Goal: Register for event/course

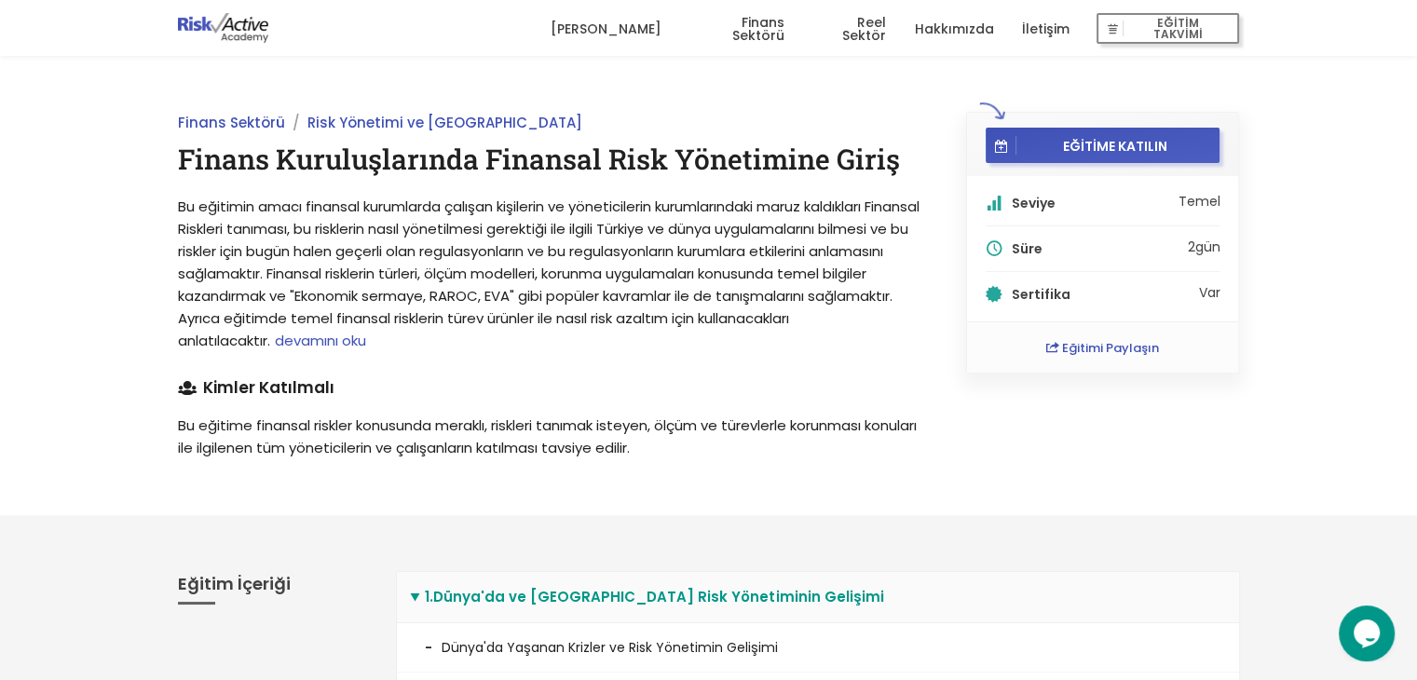
click at [842, 34] on link "Reel Sektör" at bounding box center [849, 29] width 74 height 56
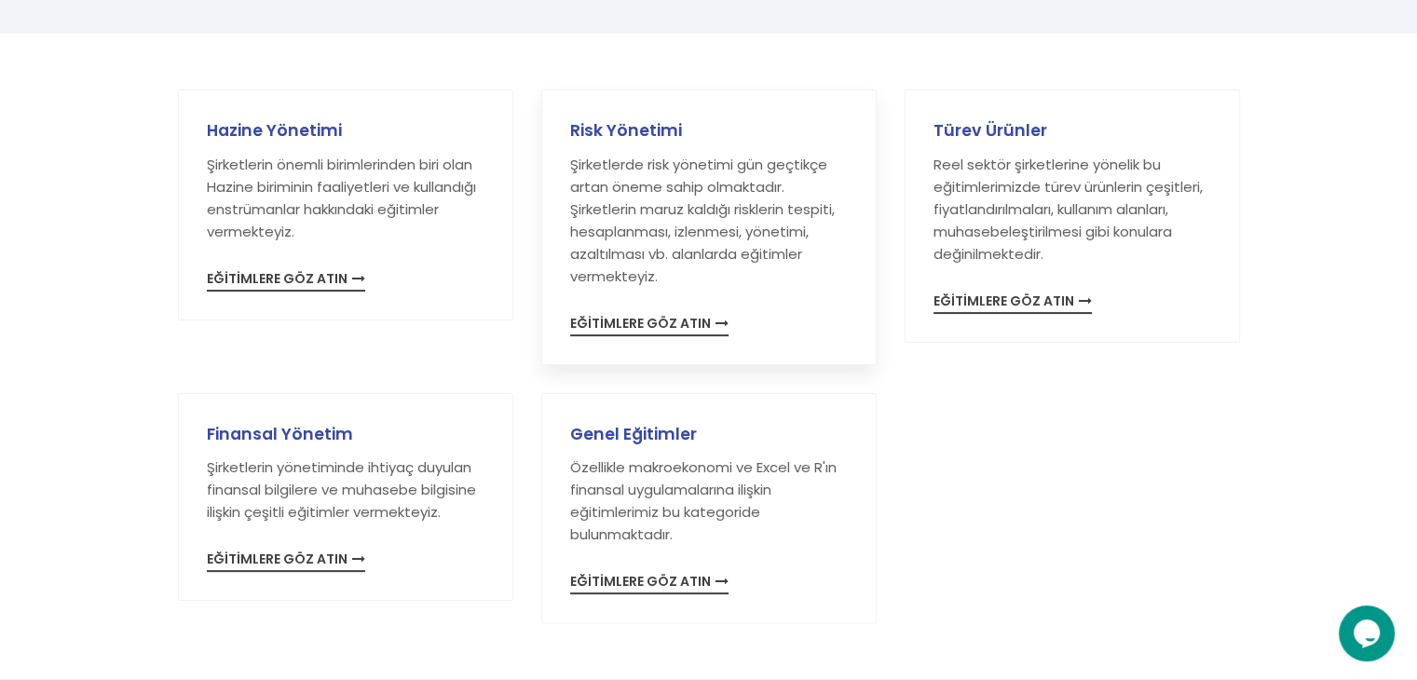
scroll to position [276, 0]
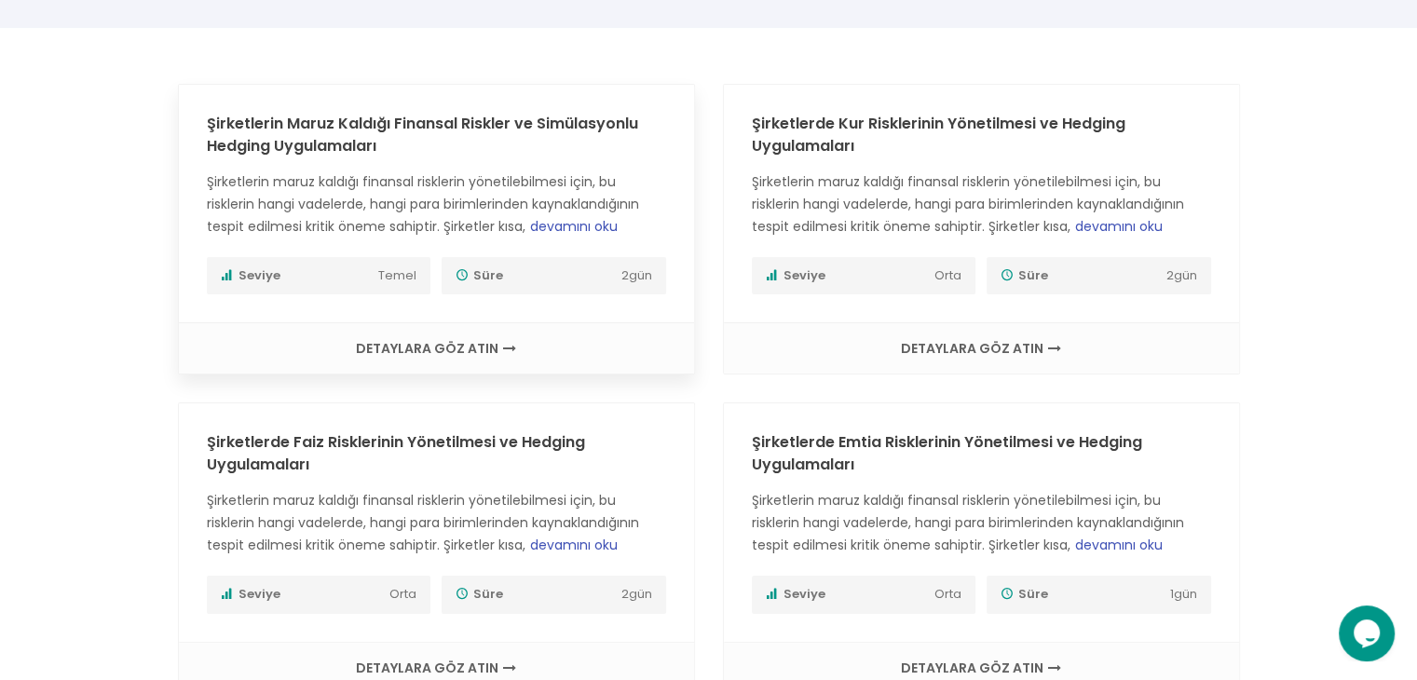
scroll to position [339, 0]
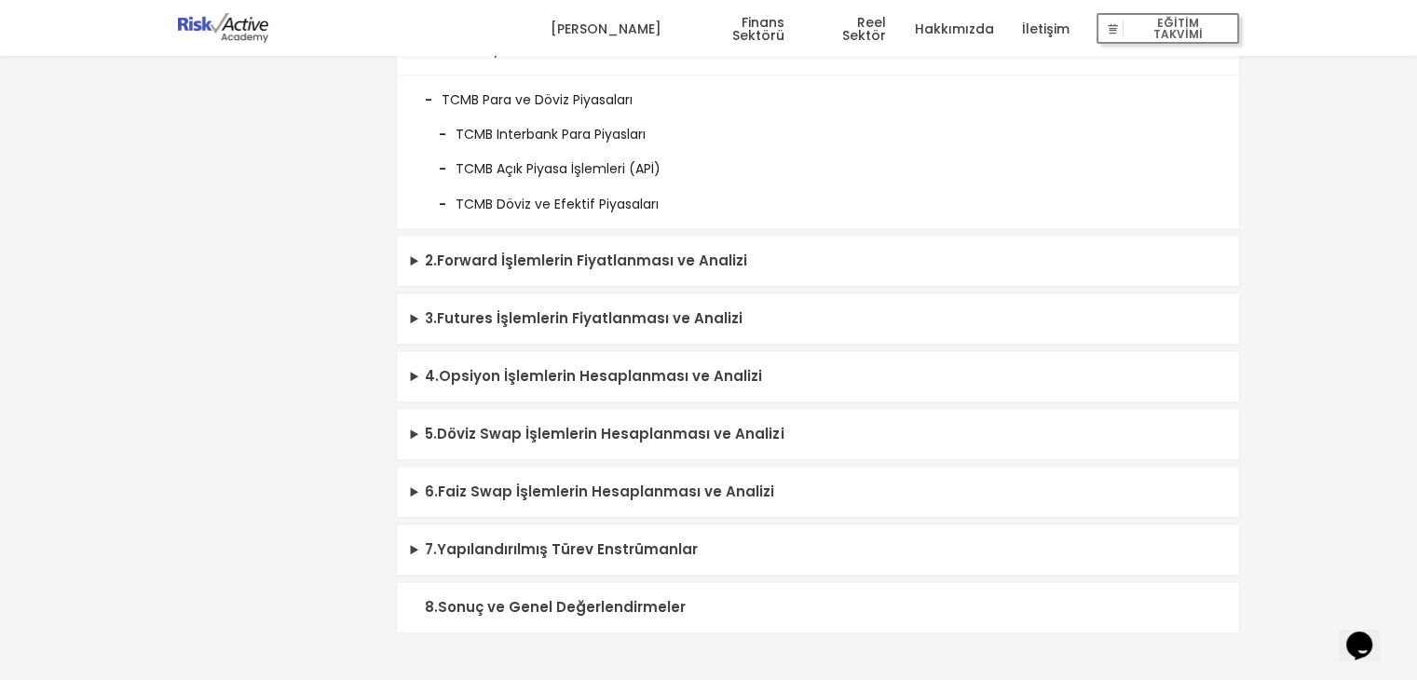
scroll to position [913, 0]
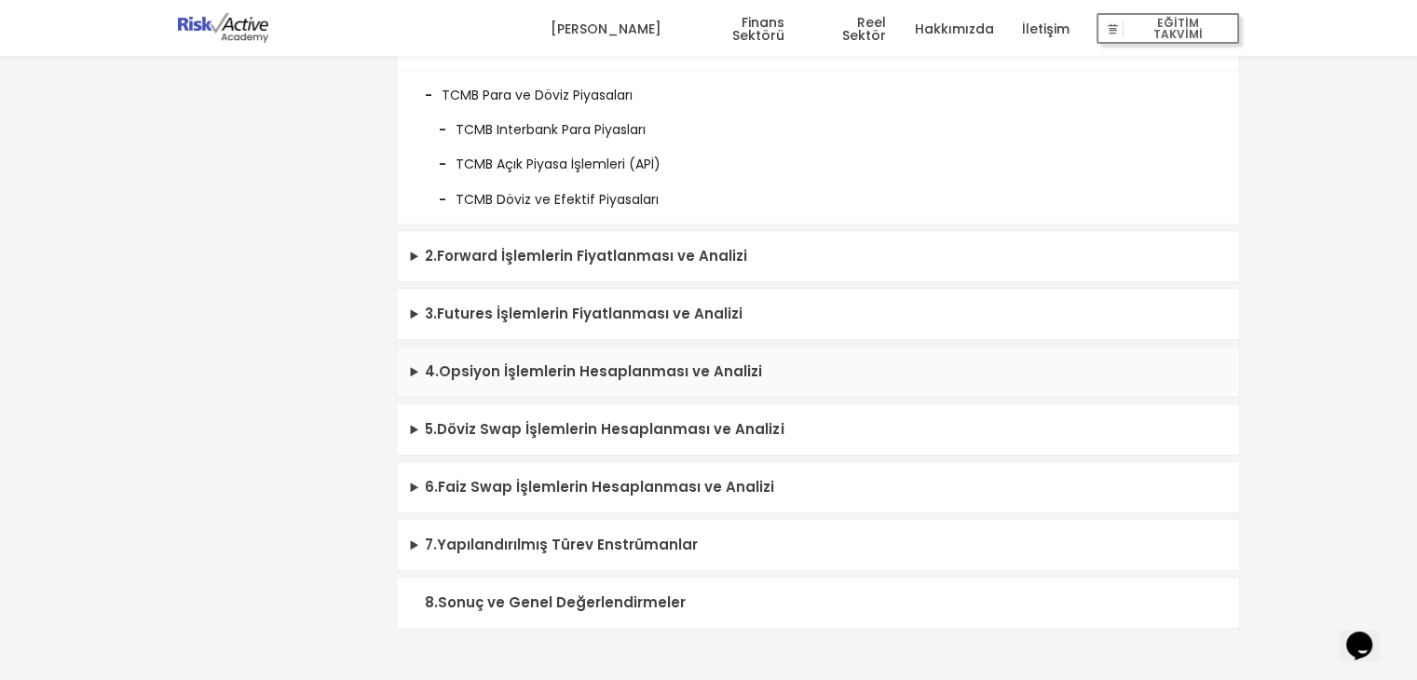
click at [423, 366] on summary "4 . Opsiyon İşlemlerin Hesaplanması ve Analizi" at bounding box center [818, 372] width 842 height 51
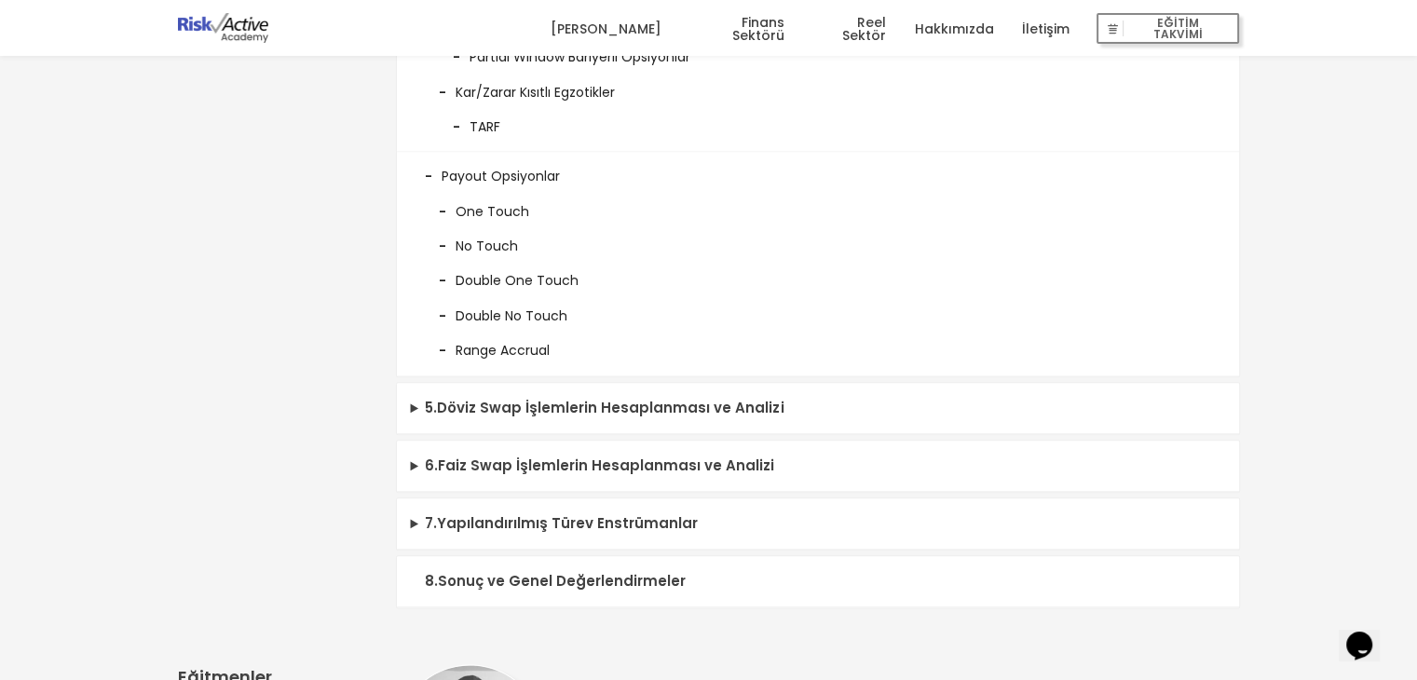
scroll to position [2096, 0]
click at [529, 519] on summary "7 . Yapılandırılmış Türev Enstrümanlar" at bounding box center [818, 521] width 842 height 51
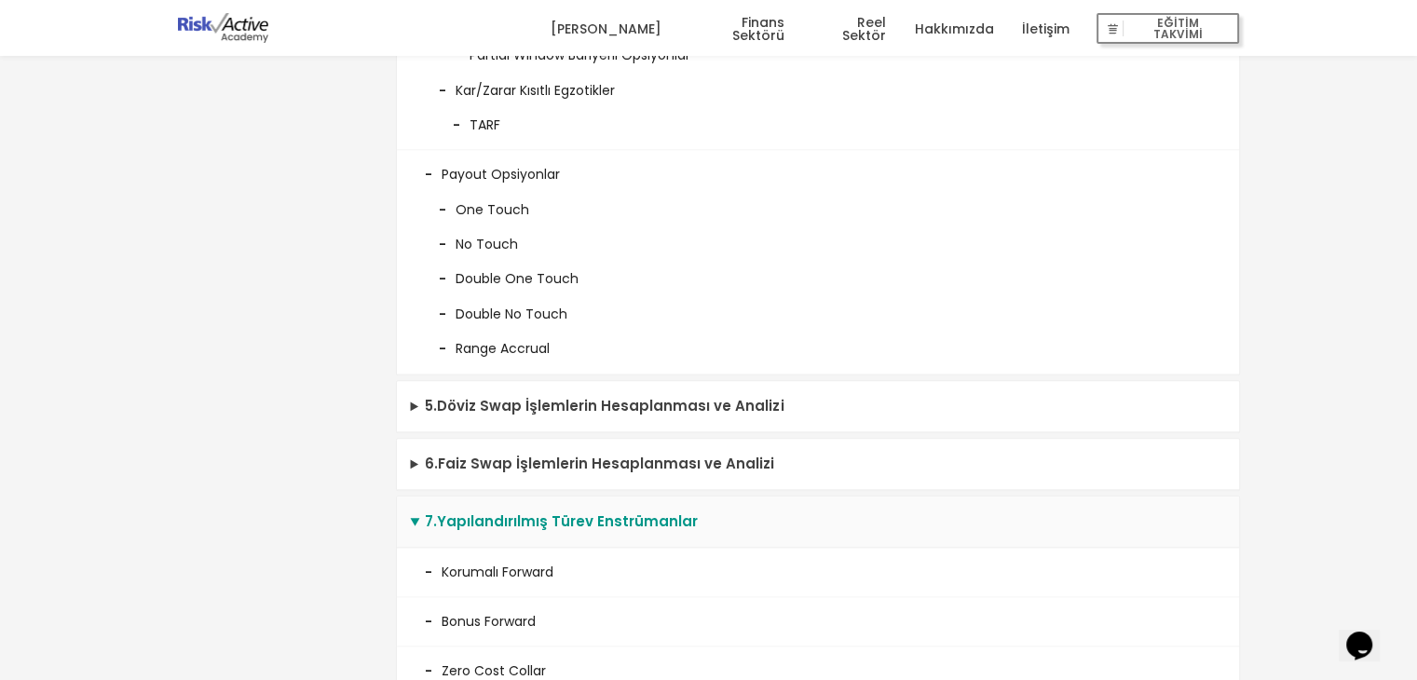
click at [529, 519] on summary "7 . Yapılandırılmış Türev Enstrümanlar" at bounding box center [818, 521] width 842 height 51
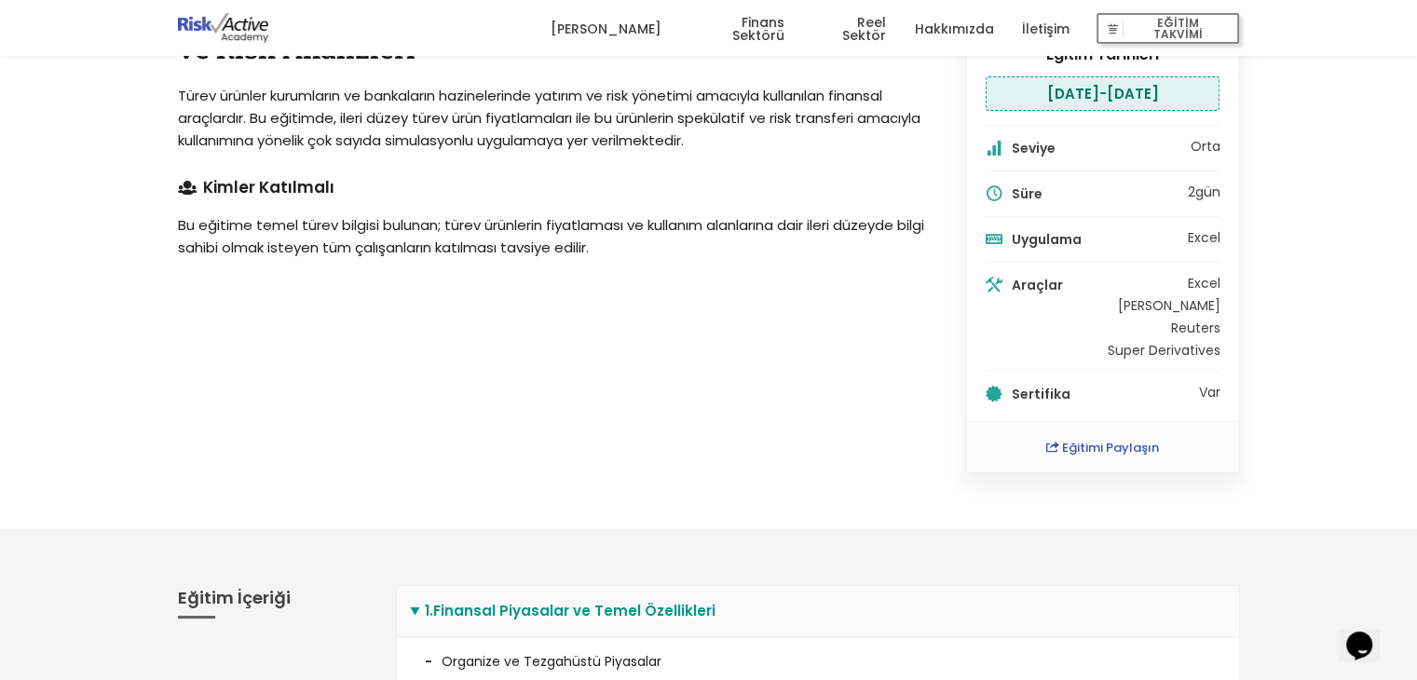
scroll to position [0, 0]
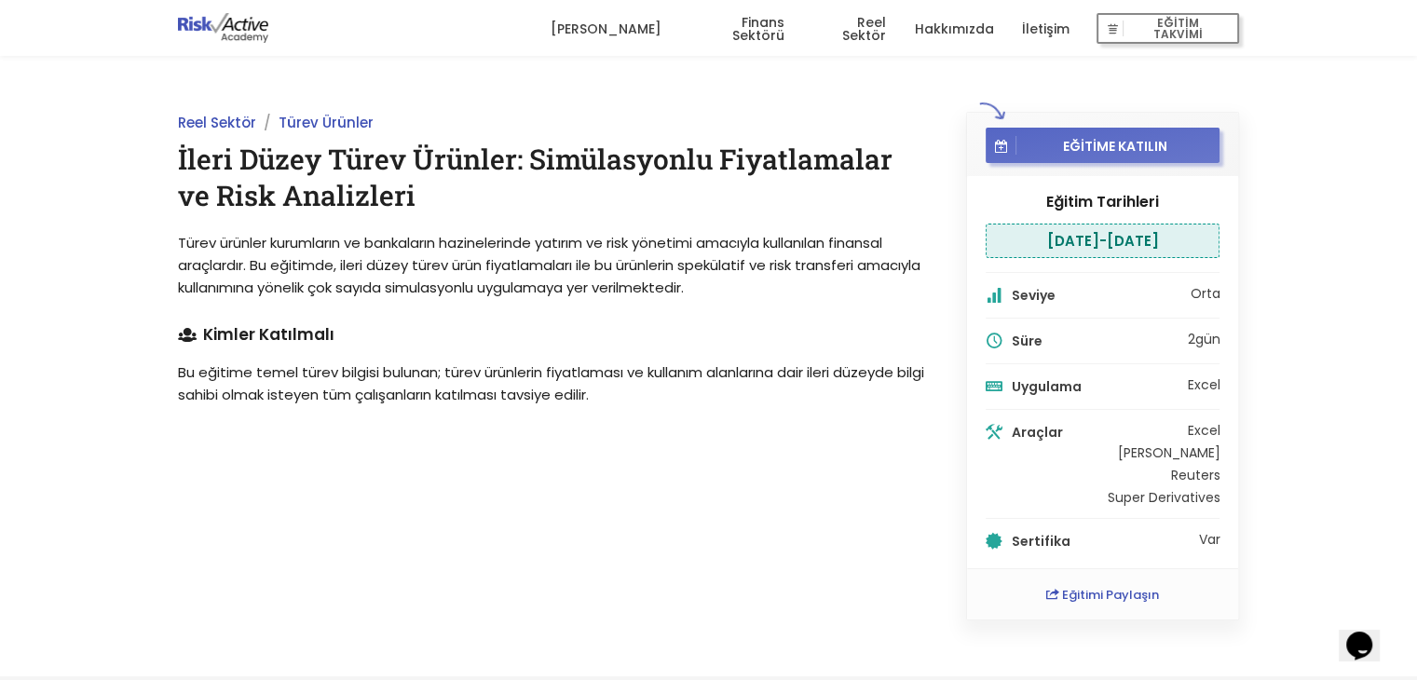
click at [1128, 135] on button "EĞİTİME KATILIN" at bounding box center [1102, 145] width 235 height 35
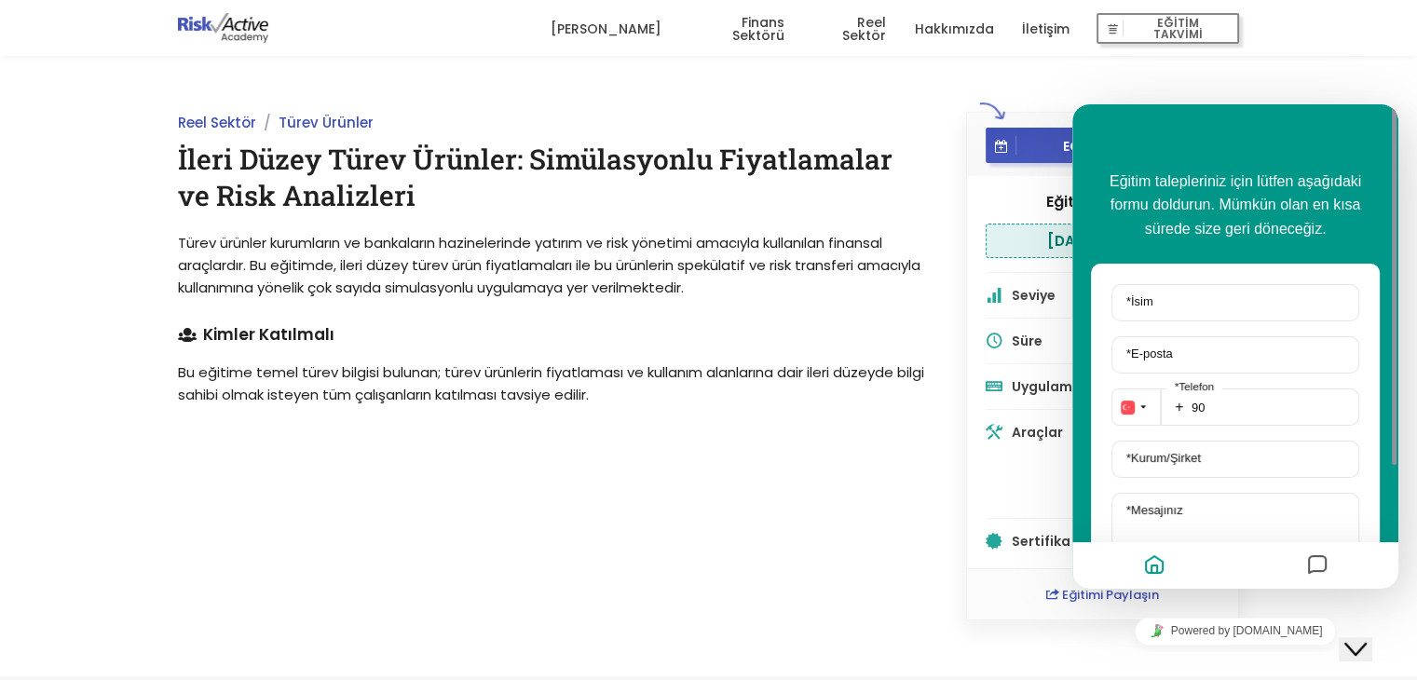
click at [734, 392] on p "Bu eğitime temel türev bilgisi bulunan; türev ürünlerin fiyatlaması ve kullanım…" at bounding box center [551, 383] width 746 height 45
click at [932, 139] on div "Reel Sektör Türev Ürünler İleri Düzey Türev Ürünler: Simülasyonlu Fiyatlamalar …" at bounding box center [550, 366] width 788 height 509
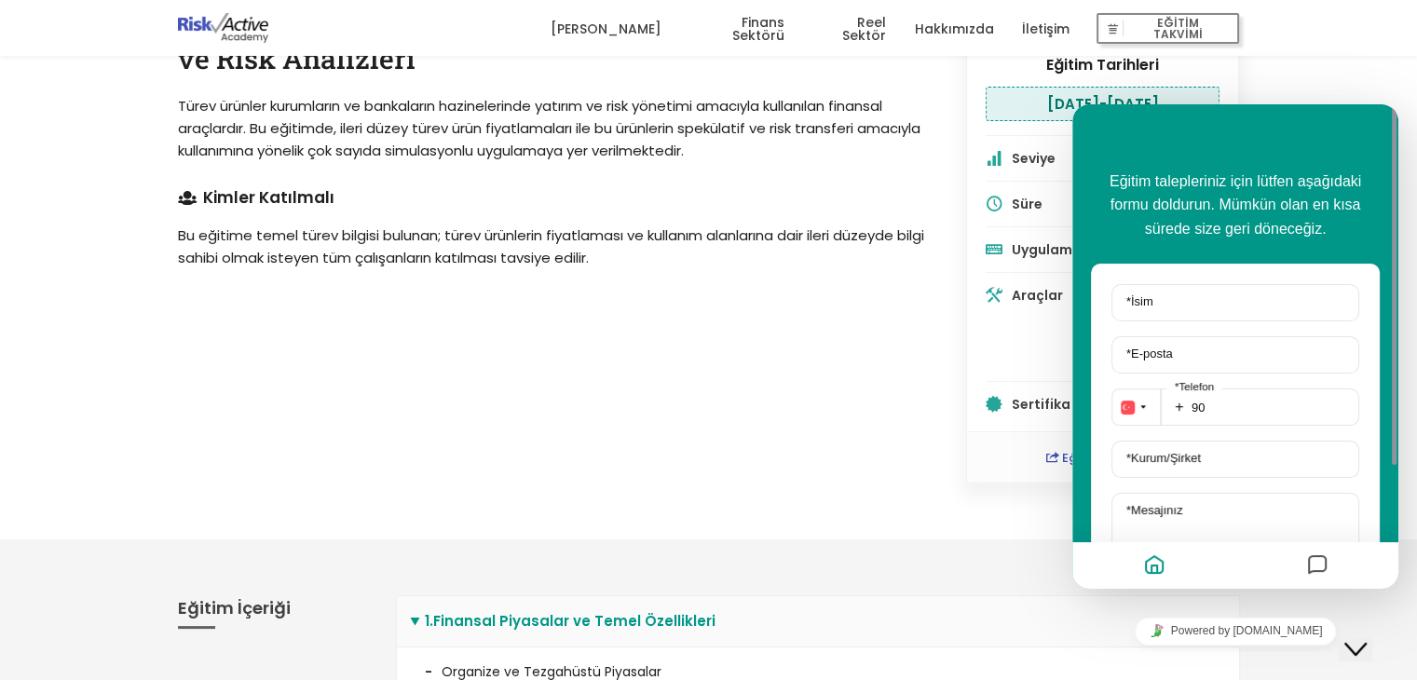
scroll to position [138, 0]
click at [1227, 305] on input "* İsim" at bounding box center [1235, 302] width 248 height 37
type input "MAHDİ ALIHUSEYNOV"
click at [1175, 347] on label "* E-posta" at bounding box center [1149, 354] width 64 height 14
click at [1175, 347] on input "* E-posta" at bounding box center [1235, 354] width 248 height 37
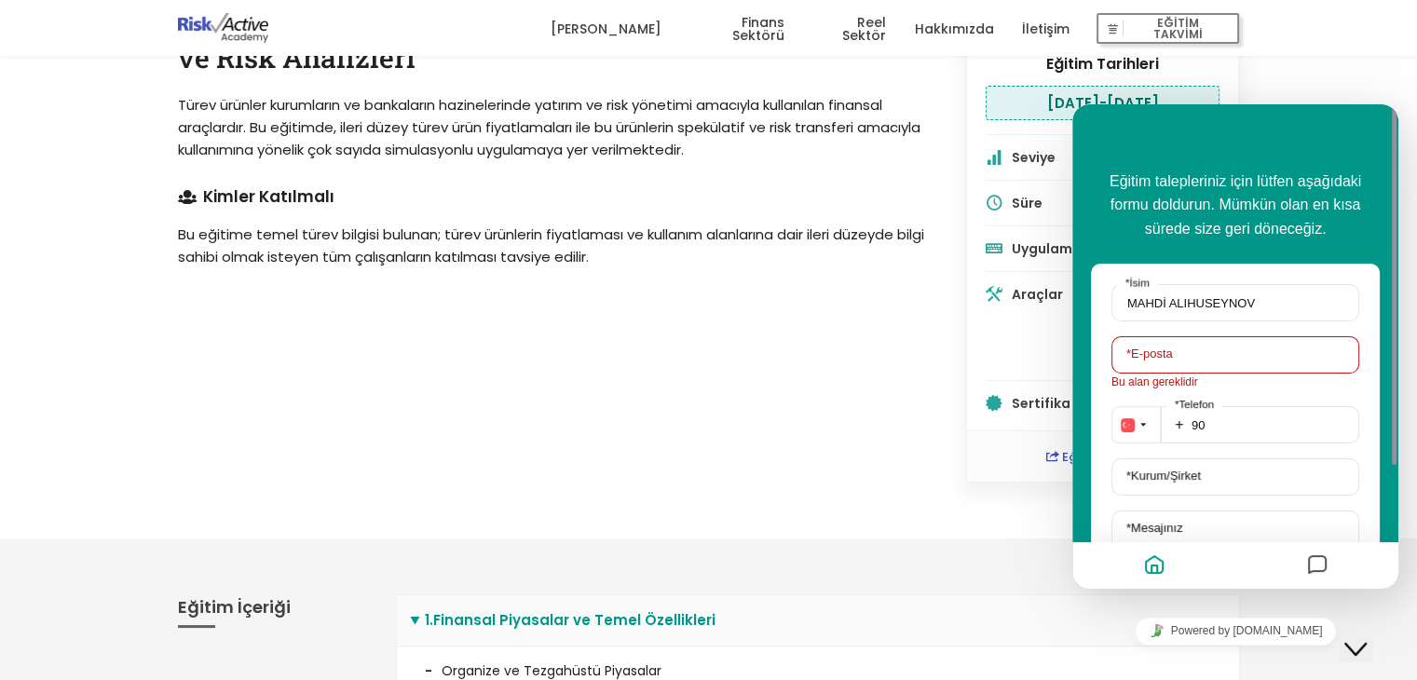
click at [787, 347] on div "Reel Sektör Türev Ürünler İleri Düzey Türev Ürünler: Simülasyonlu Fiyatlamalar …" at bounding box center [550, 228] width 788 height 509
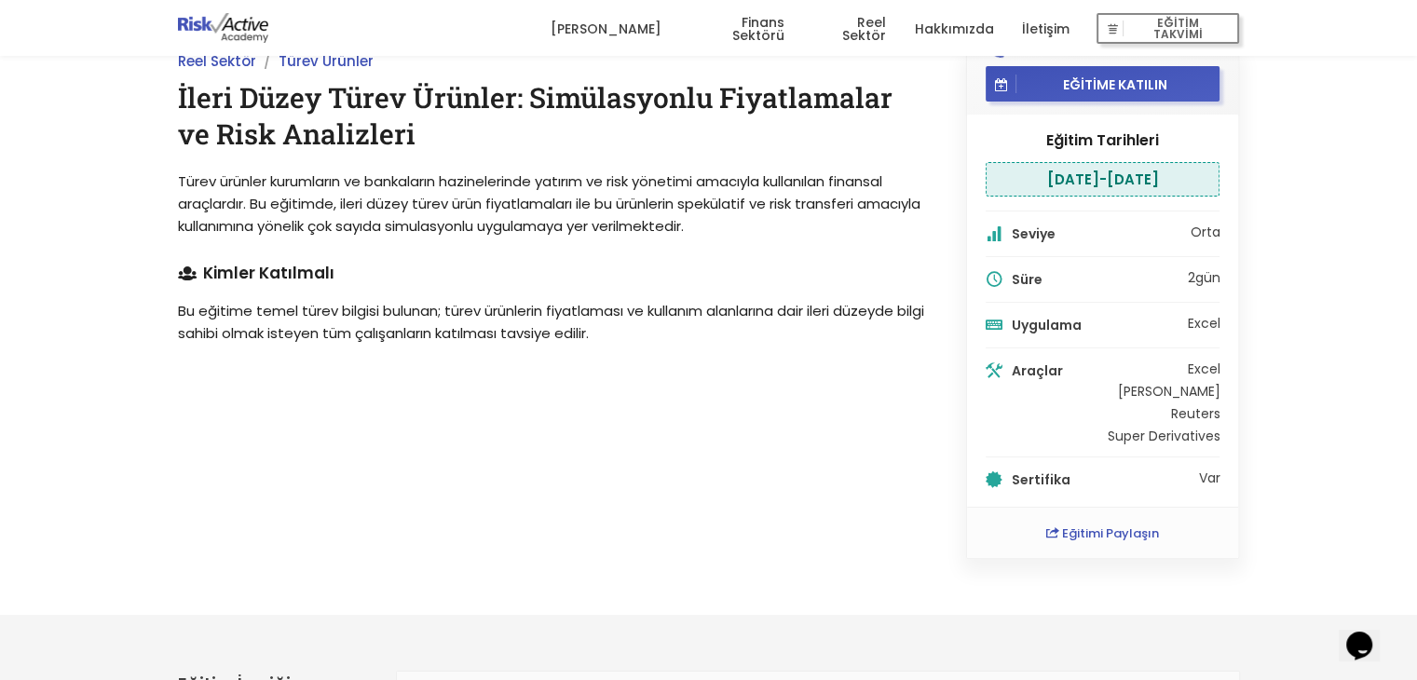
scroll to position [0, 0]
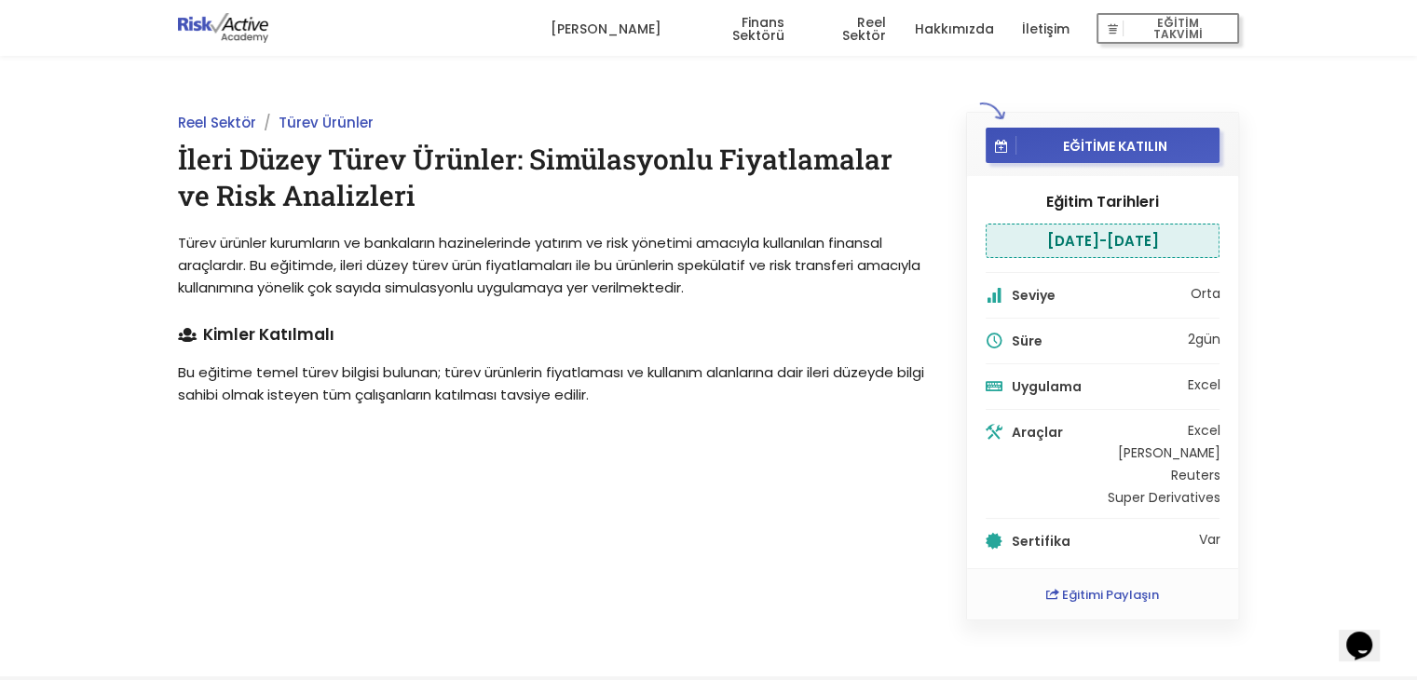
click at [1029, 247] on li "09 Haziran - 10 Haziran 2020" at bounding box center [1102, 241] width 235 height 34
click at [1151, 247] on li "09 Haziran - 10 Haziran 2020" at bounding box center [1102, 241] width 235 height 34
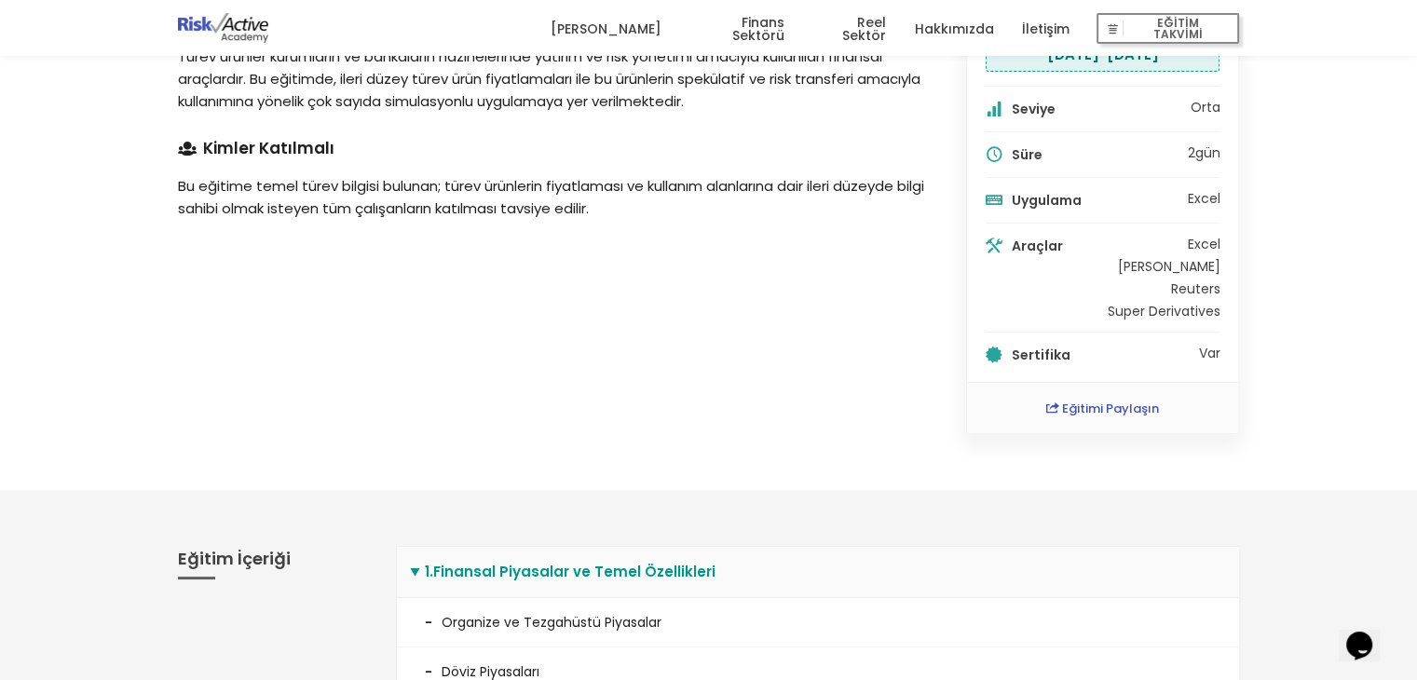
click at [1046, 24] on link "İletişim" at bounding box center [1045, 29] width 48 height 56
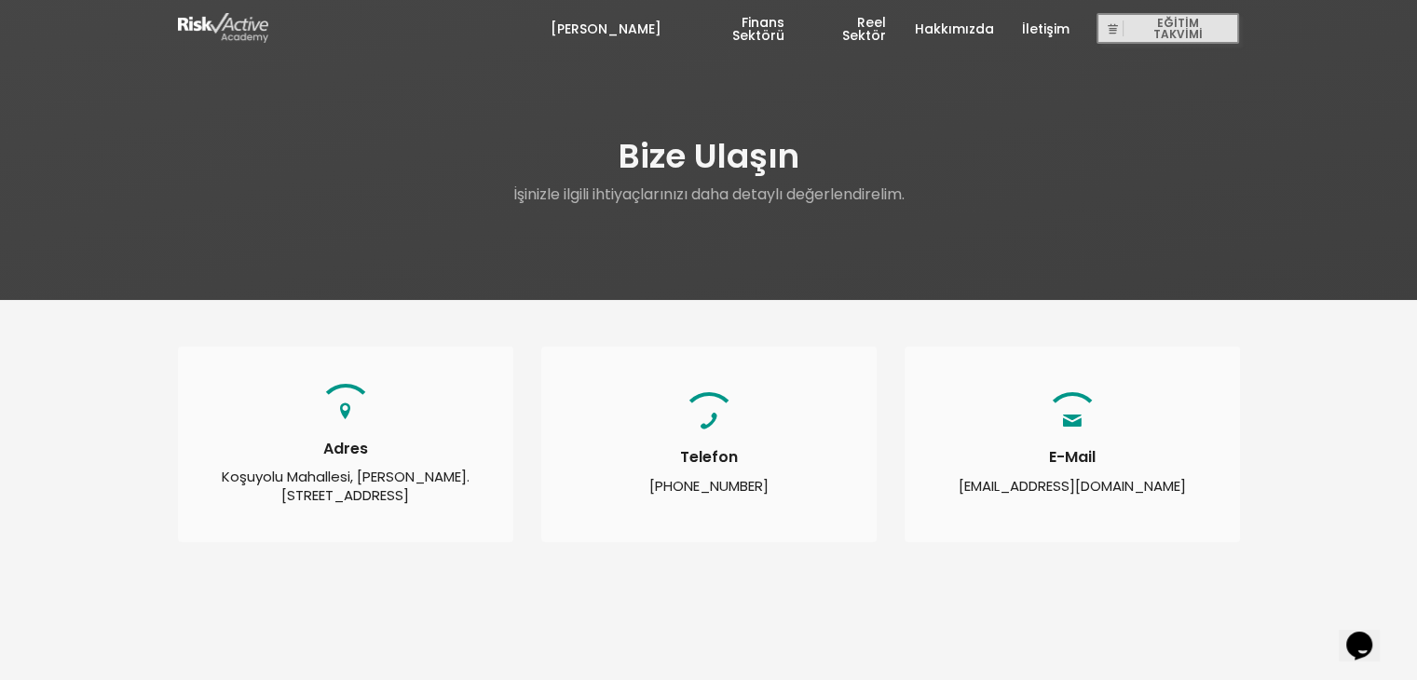
drag, startPoint x: 642, startPoint y: 476, endPoint x: 773, endPoint y: 494, distance: 132.5
click at [773, 494] on div "Telefon +90 (216) 327 00 39" at bounding box center [708, 445] width 335 height 196
copy div "[PHONE_NUMBER]"
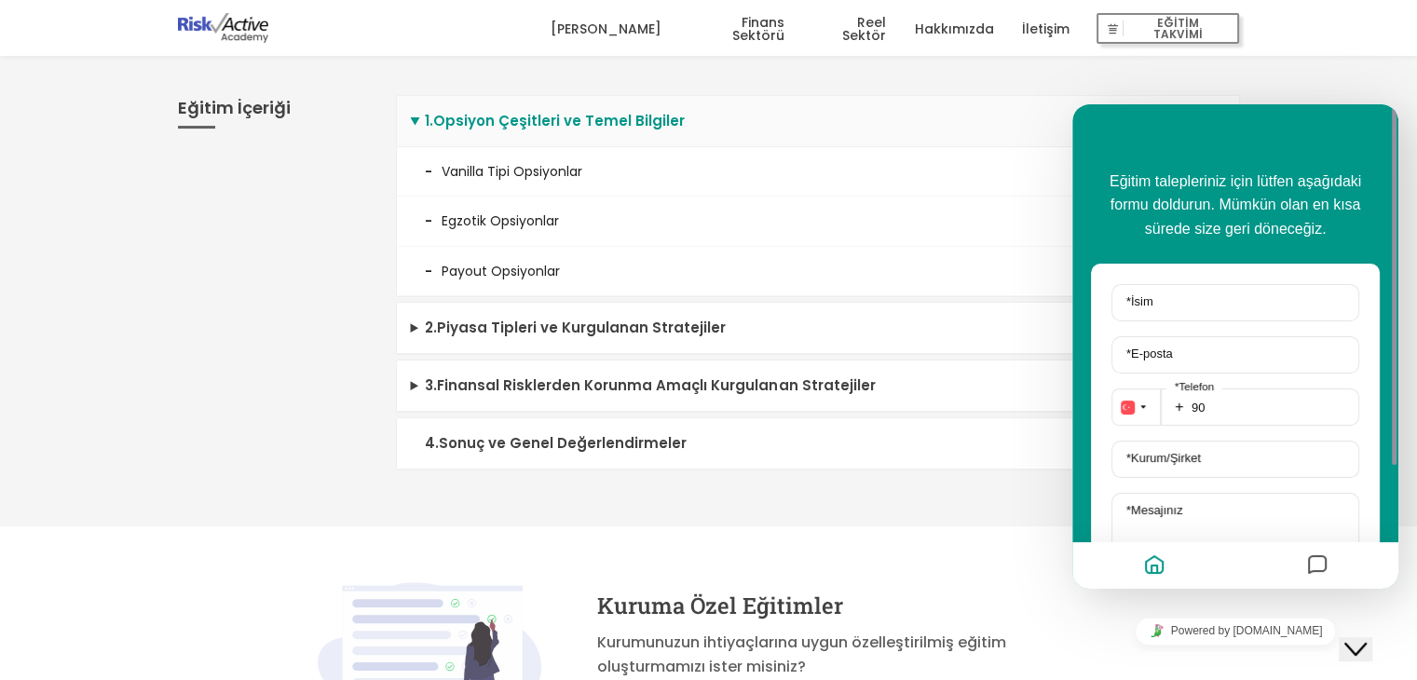
scroll to position [442, 0]
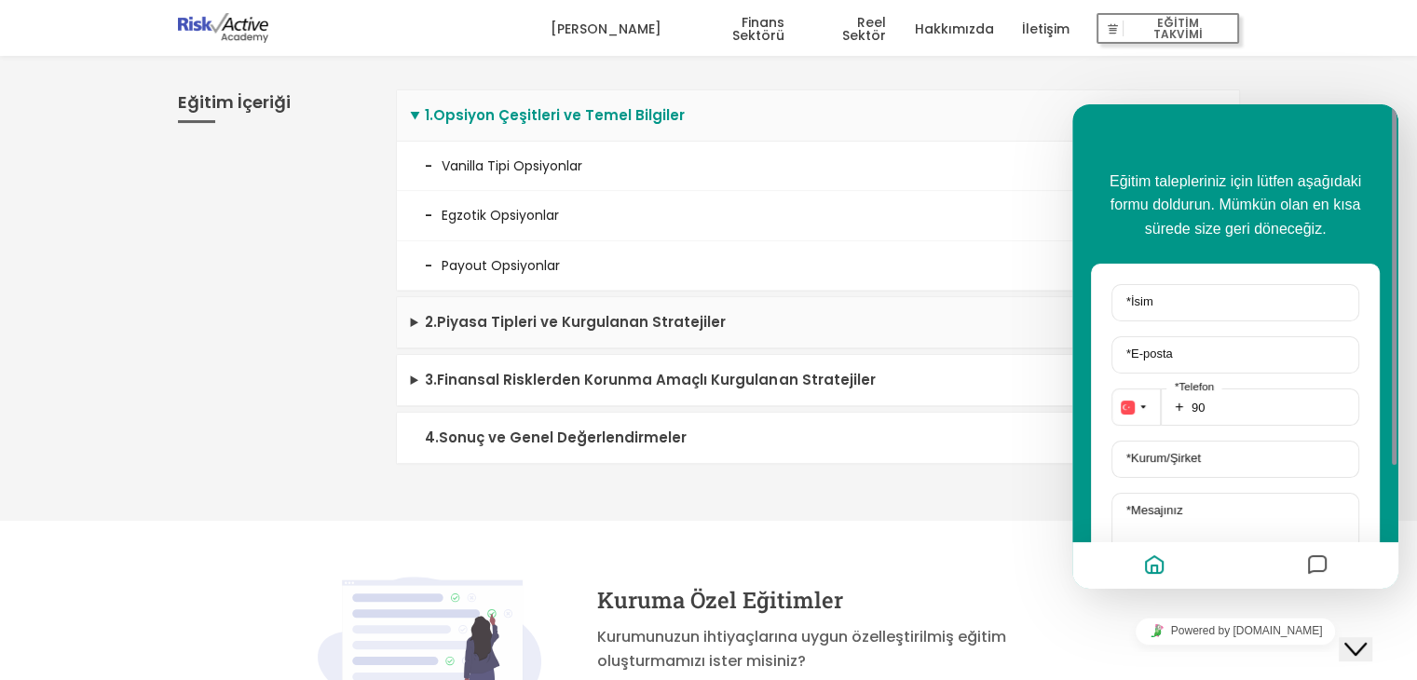
click at [592, 329] on summary "2 . Piyasa Tipleri ve Kurgulanan Stratejiler" at bounding box center [818, 322] width 842 height 51
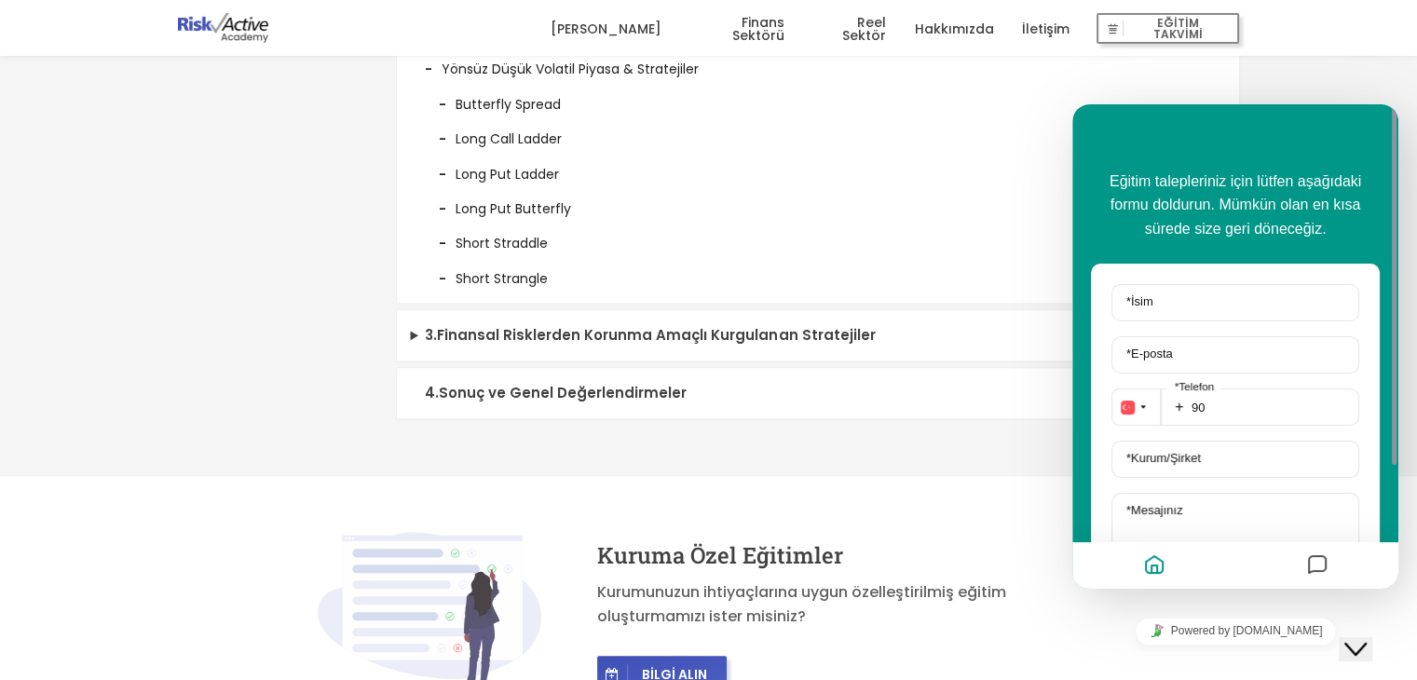
scroll to position [1695, 0]
click at [531, 332] on summary "3 . Finansal Risklerden Korunma Amaçlı Kurgulanan Stratejiler" at bounding box center [818, 335] width 842 height 51
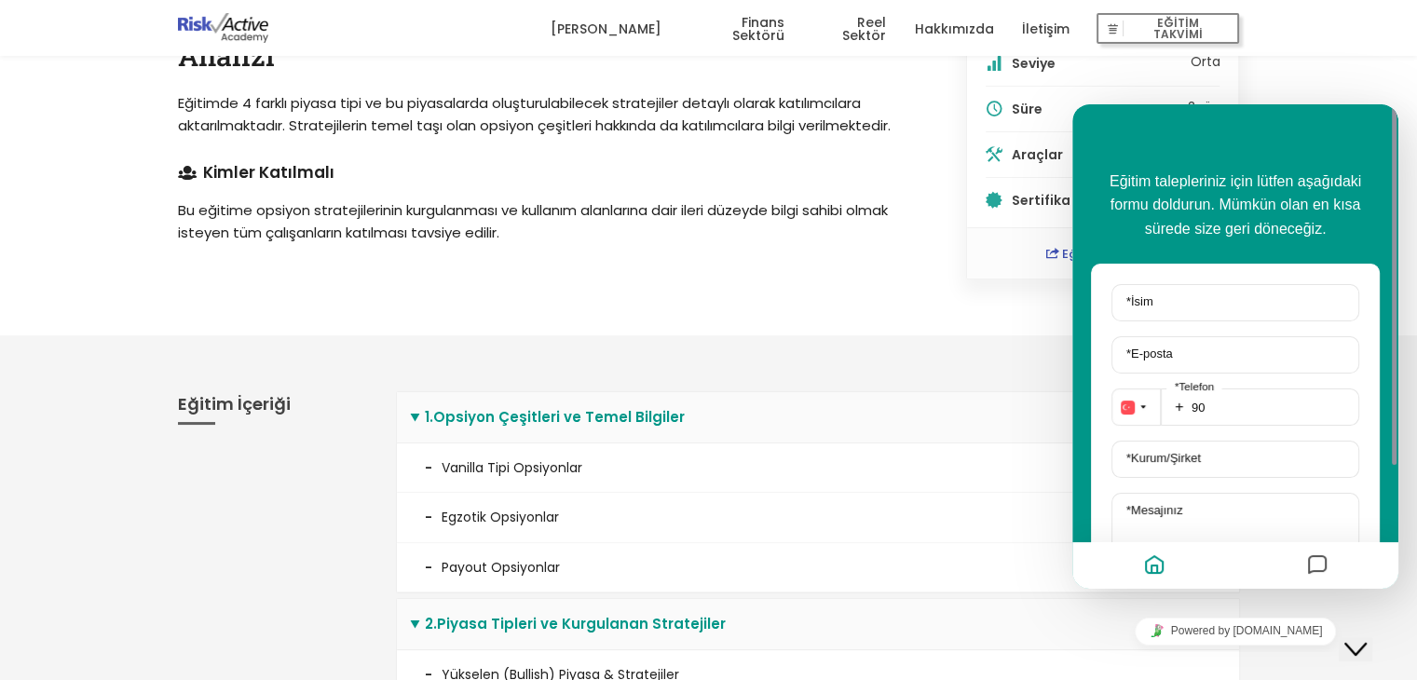
scroll to position [141, 0]
click at [1365, 637] on button "Close Chat This icon closes the chat window." at bounding box center [1355, 649] width 34 height 24
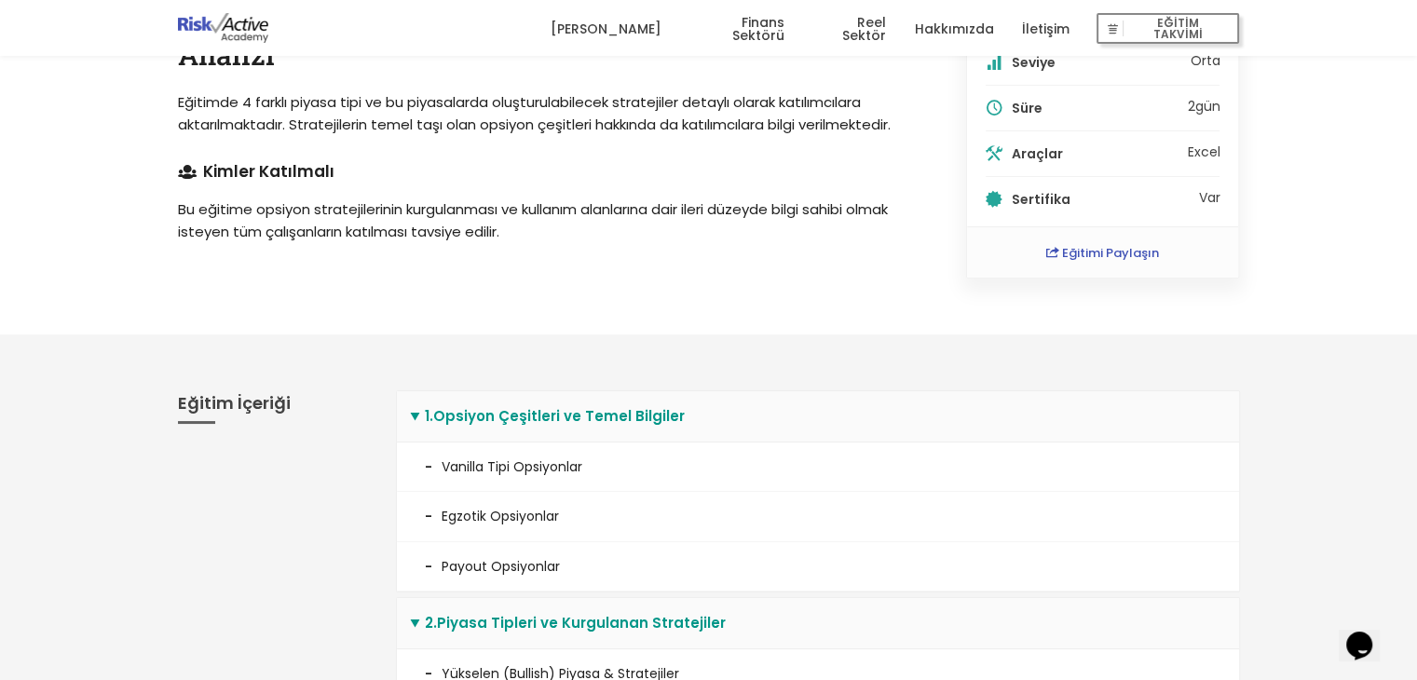
scroll to position [0, 0]
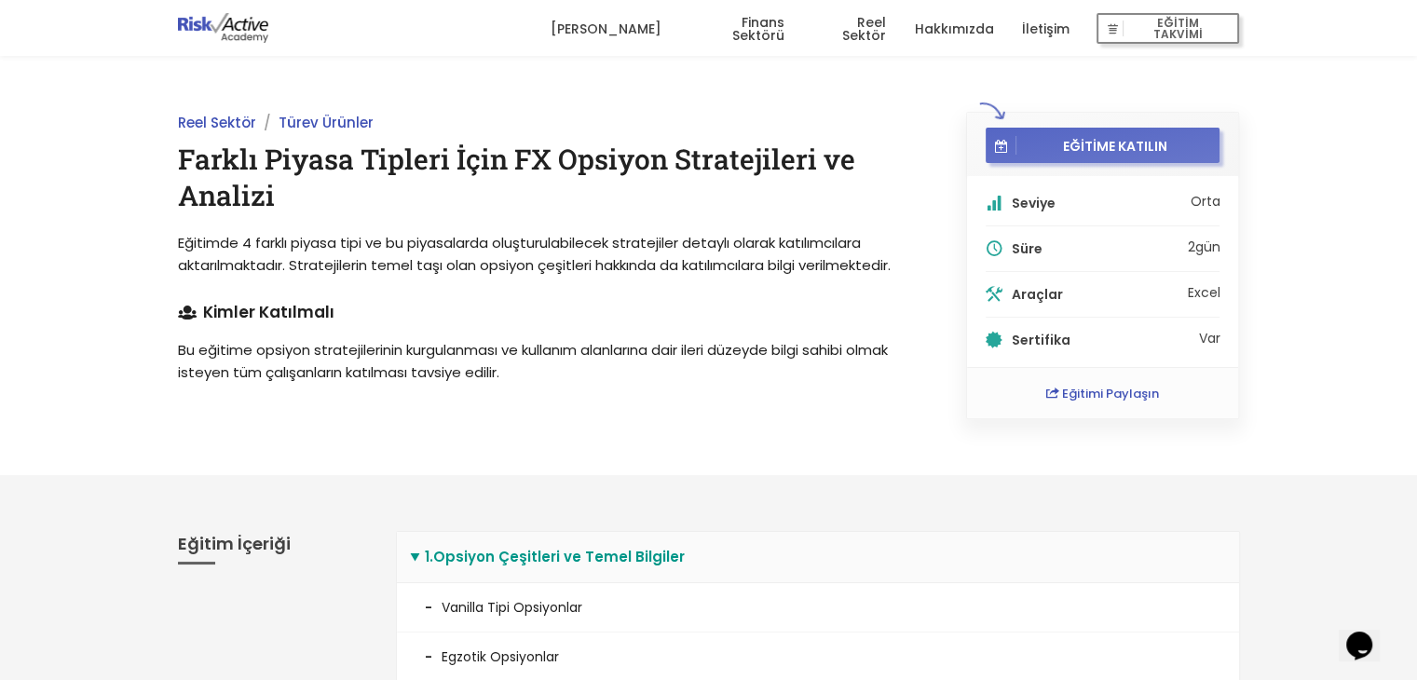
click at [1067, 135] on button "EĞİTİME KATILIN" at bounding box center [1102, 145] width 235 height 35
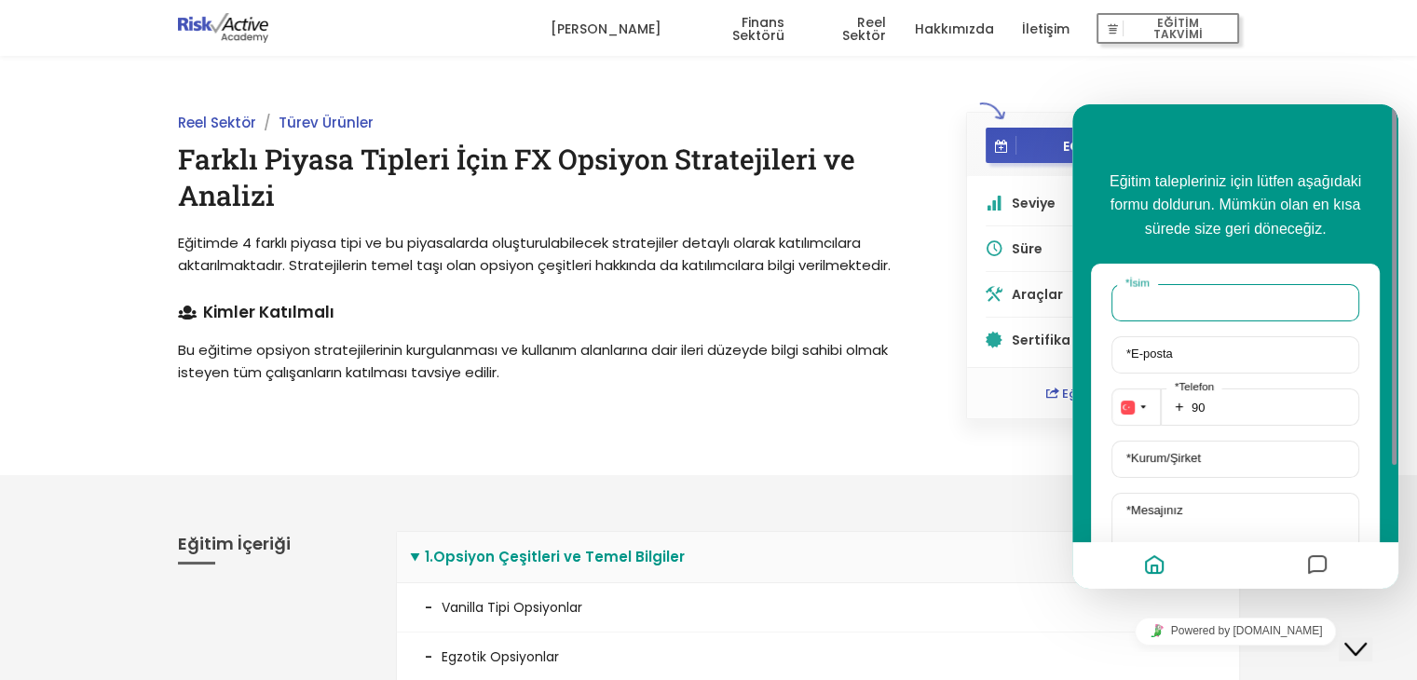
click at [1218, 317] on input "* İsim" at bounding box center [1235, 302] width 248 height 37
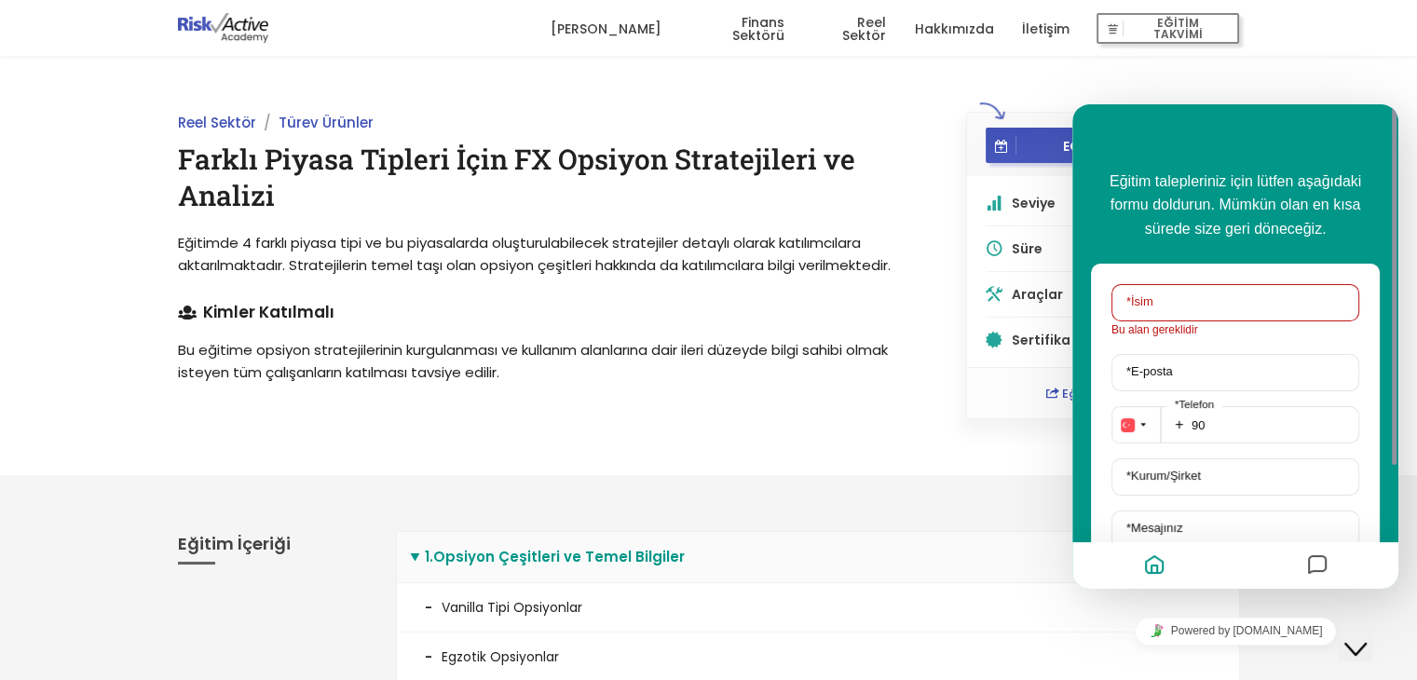
click at [948, 292] on div "EĞİTİME KATILIN Seviye Orta Süre 2 gün Araçlar Excel Sertifika Var Eğitimi Payl…" at bounding box center [1102, 265] width 316 height 307
click at [1366, 643] on icon "Chat widget" at bounding box center [1355, 649] width 22 height 13
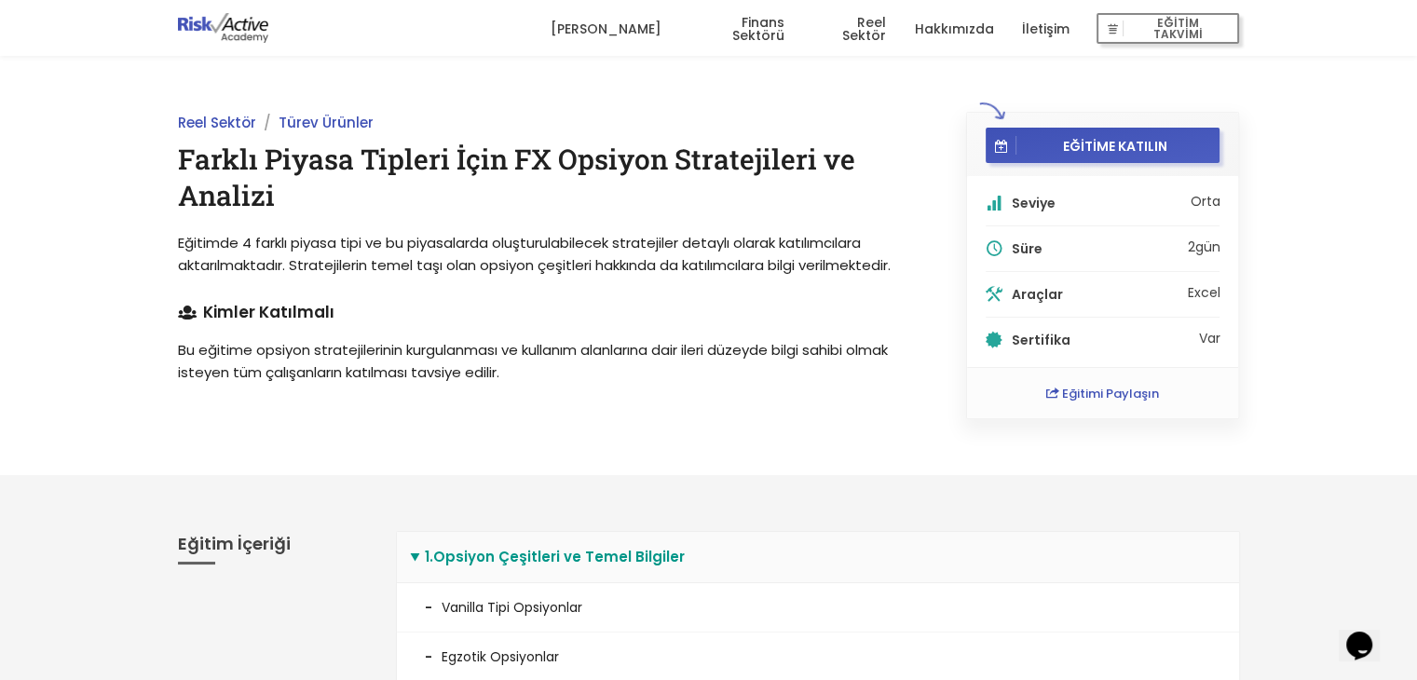
click at [1346, 636] on div "Opens Chat This icon Opens the chat window." at bounding box center [1359, 646] width 30 height 30
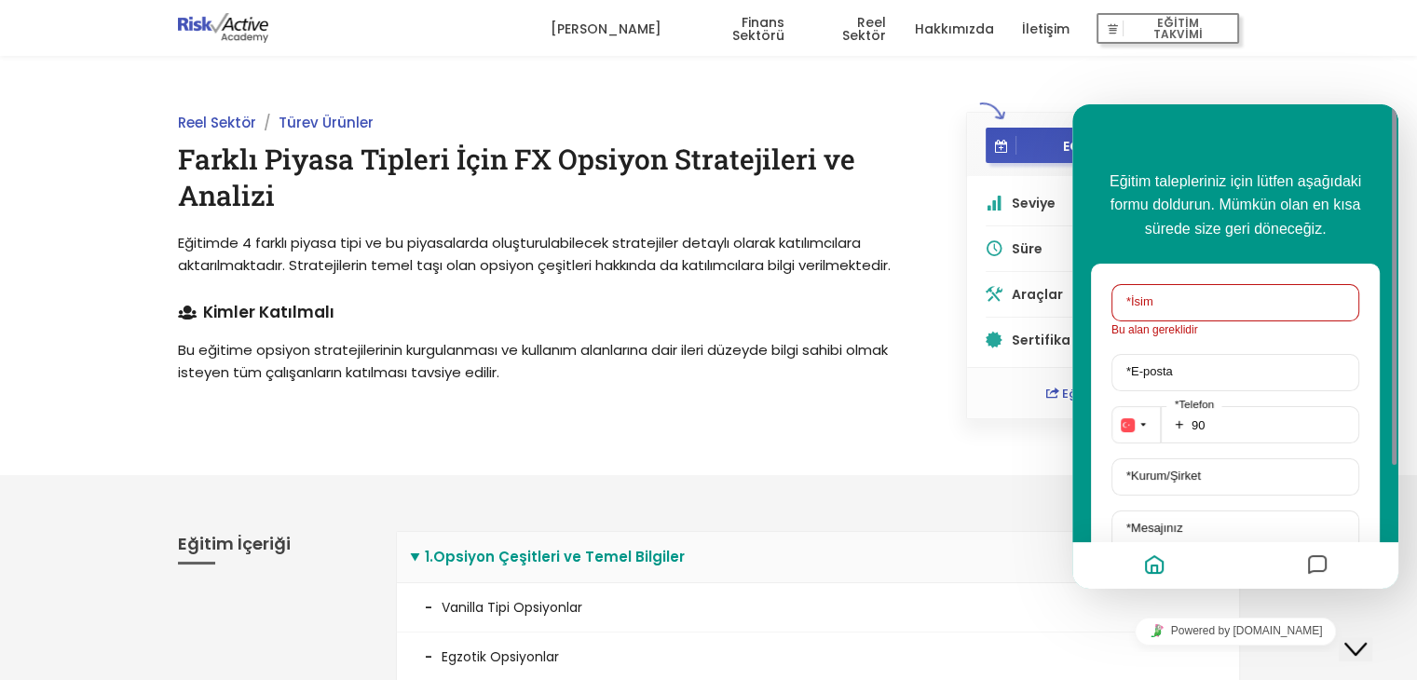
click at [930, 458] on div "Reel Sektör Türev Ürünler Farklı Piyasa Tipleri İçin FX Opsiyon Stratejileri ve…" at bounding box center [708, 265] width 1417 height 419
click at [1372, 649] on button "Close Chat This icon closes the chat window." at bounding box center [1355, 649] width 34 height 24
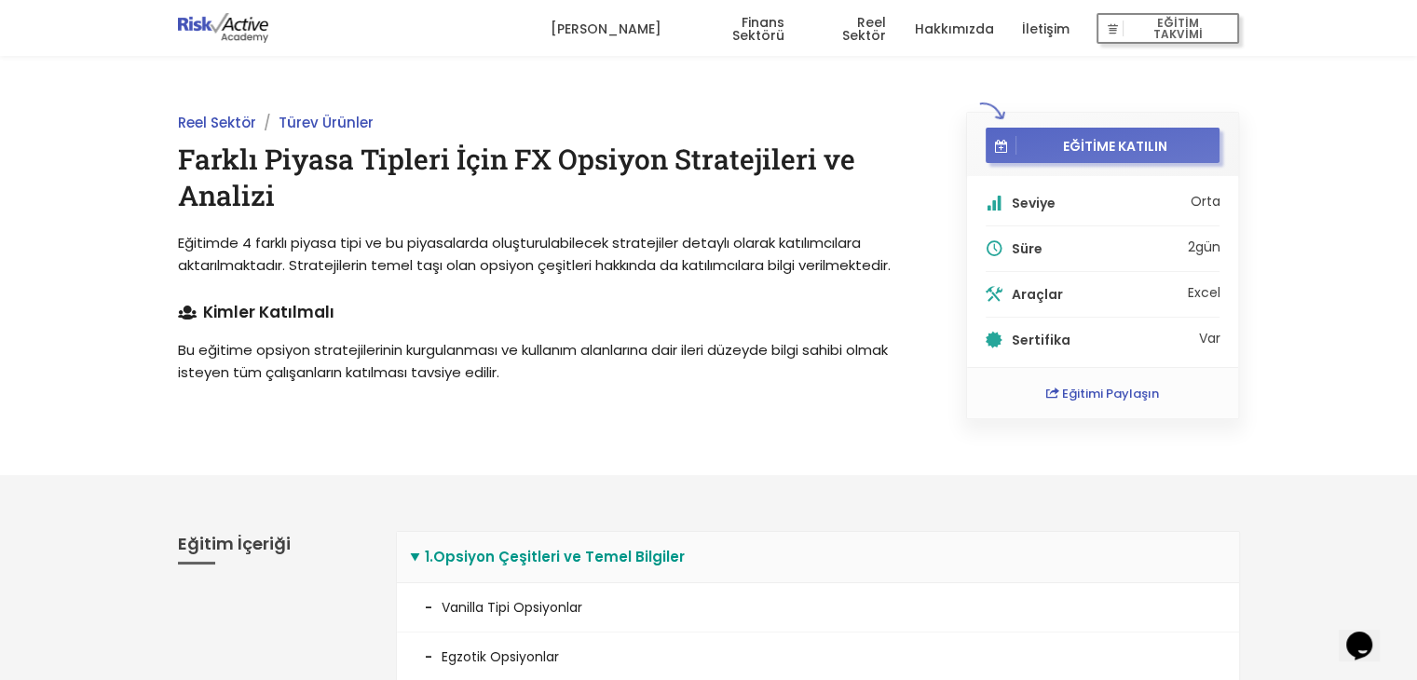
click at [1098, 144] on span "EĞİTİME KATILIN" at bounding box center [1114, 145] width 197 height 17
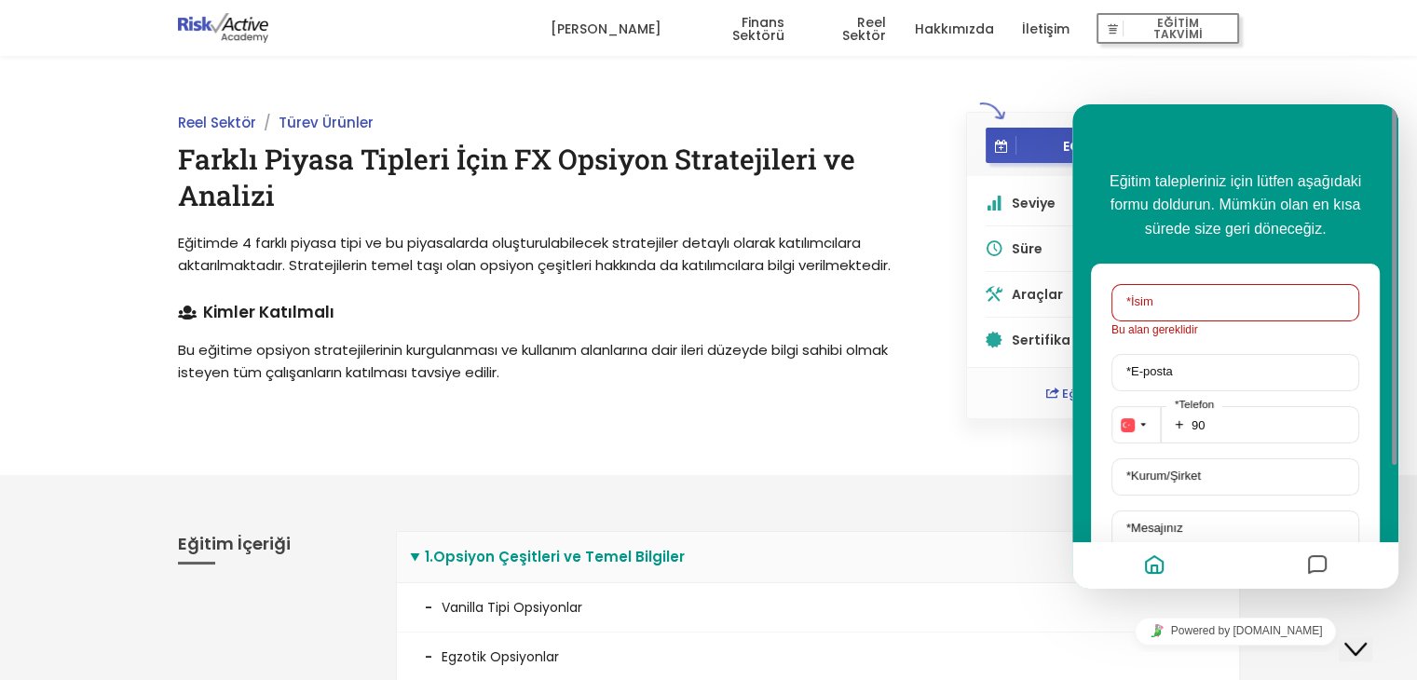
click at [1320, 571] on icon "Messages" at bounding box center [1317, 566] width 22 height 36
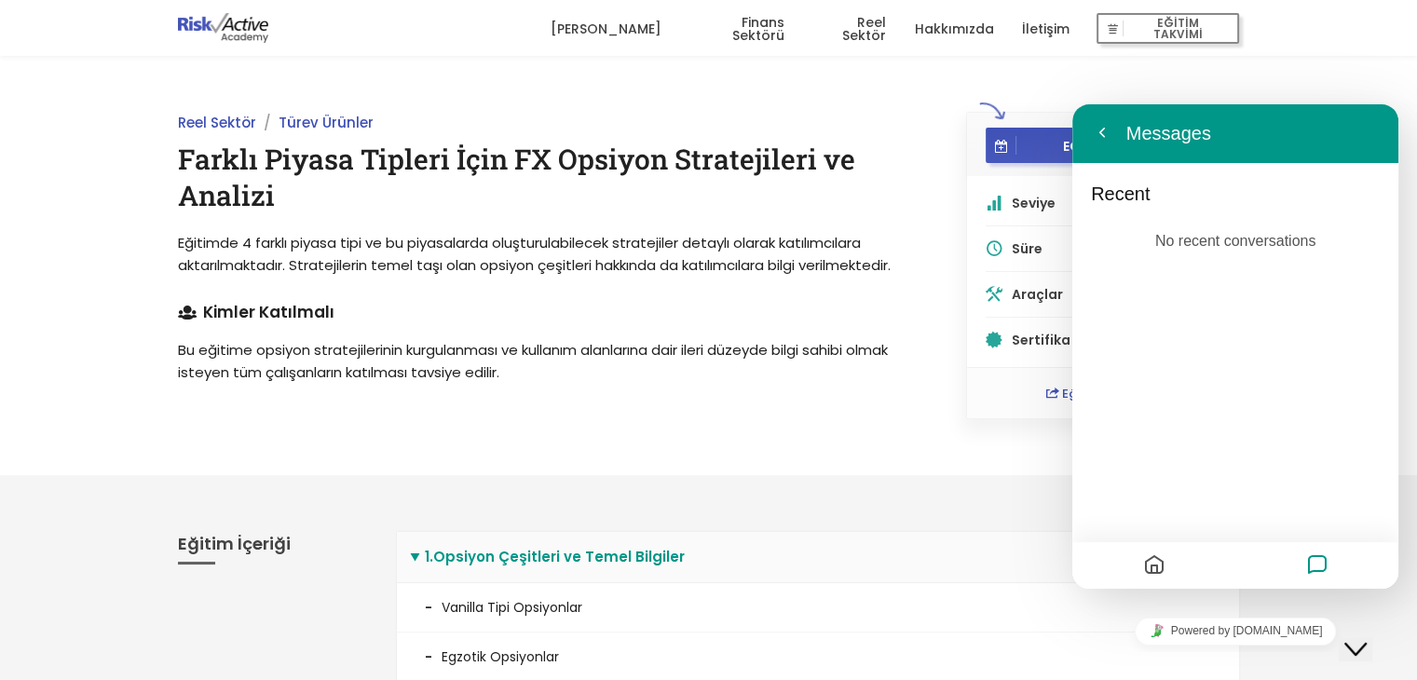
click at [1320, 571] on icon "Messages" at bounding box center [1317, 566] width 22 height 36
click at [1104, 132] on button "Geri" at bounding box center [1102, 133] width 30 height 28
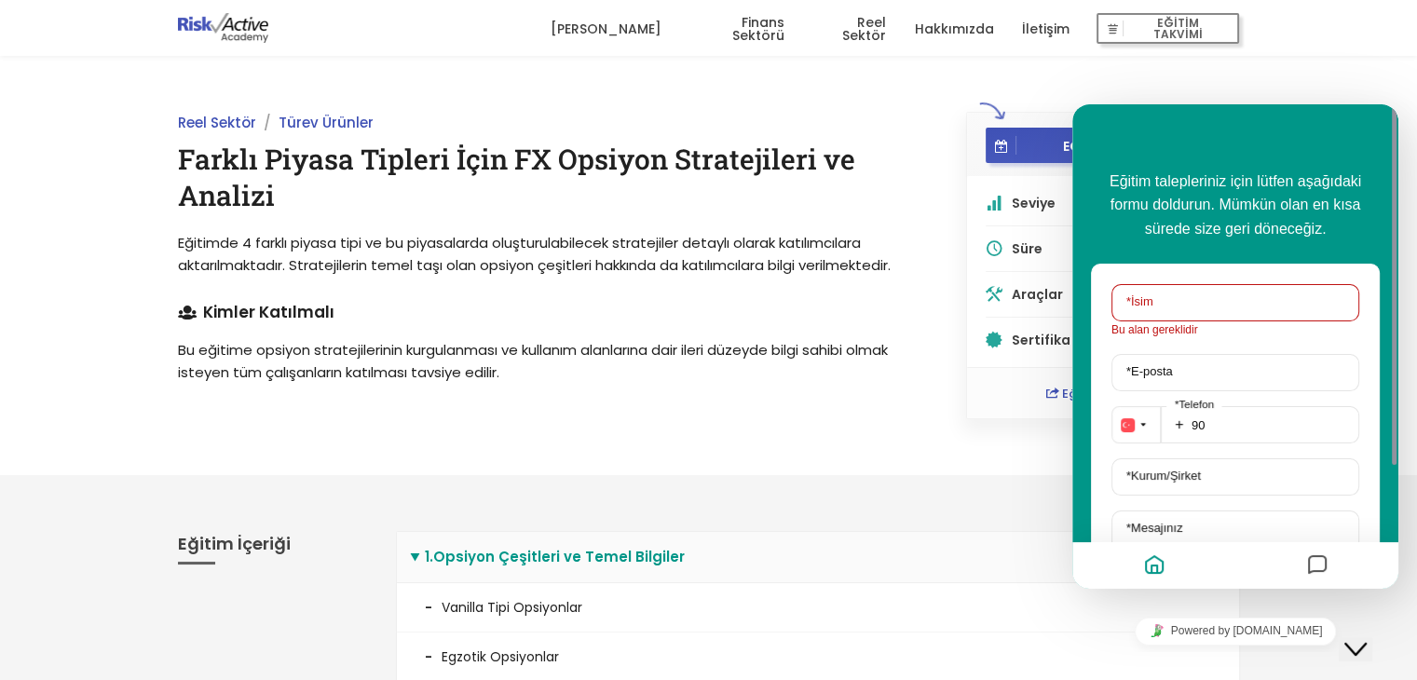
click at [963, 445] on div "Reel Sektör Türev Ürünler Farklı Piyasa Tipleri İçin FX Opsiyon Stratejileri ve…" at bounding box center [708, 265] width 1417 height 419
click at [972, 61] on div "Reel Sektör Türev Ürünler Farklı Piyasa Tipleri İçin FX Opsiyon Stratejileri ve…" at bounding box center [708, 265] width 1417 height 419
click at [1347, 640] on div "Close Chat This icon closes the chat window." at bounding box center [1355, 649] width 22 height 22
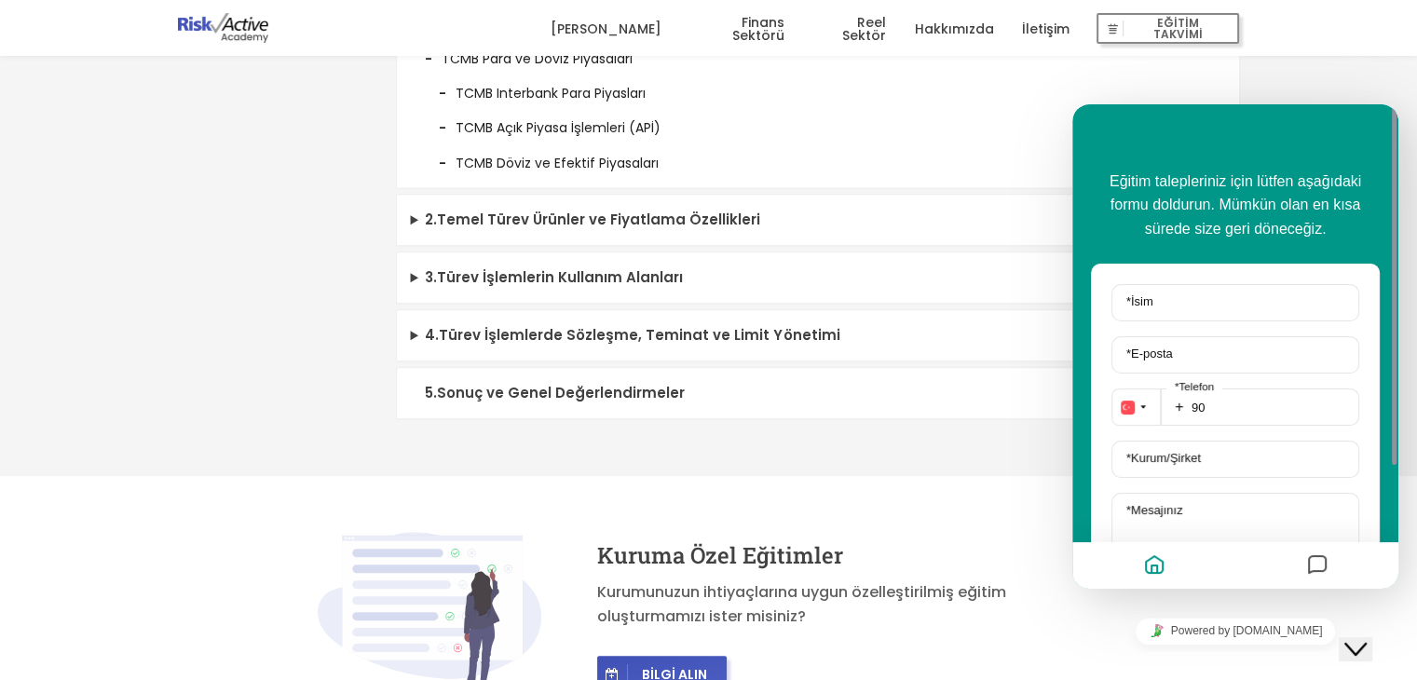
scroll to position [836, 0]
click at [695, 225] on summary "2 . Temel Türev Ürünler ve Fiyatlama Özellikleri" at bounding box center [818, 218] width 842 height 51
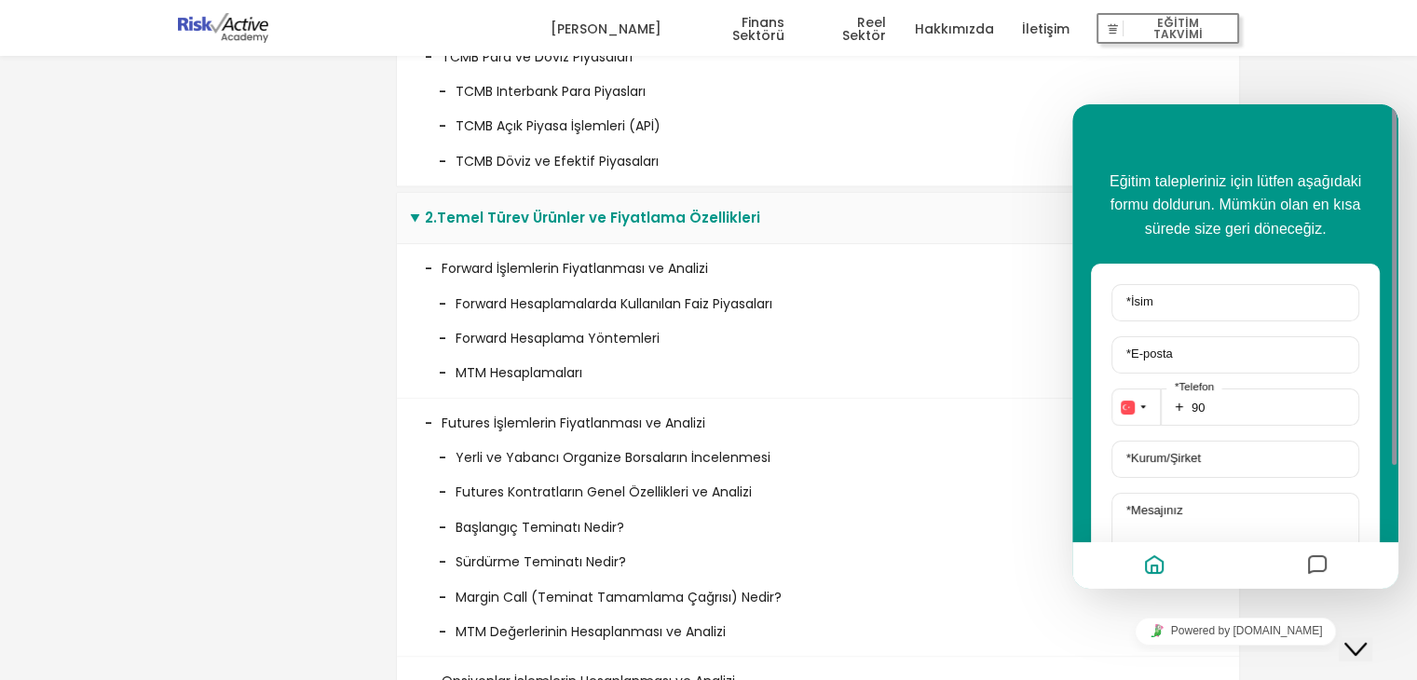
click at [690, 232] on summary "2 . Temel Türev Ürünler ve Fiyatlama Özellikleri" at bounding box center [818, 218] width 842 height 51
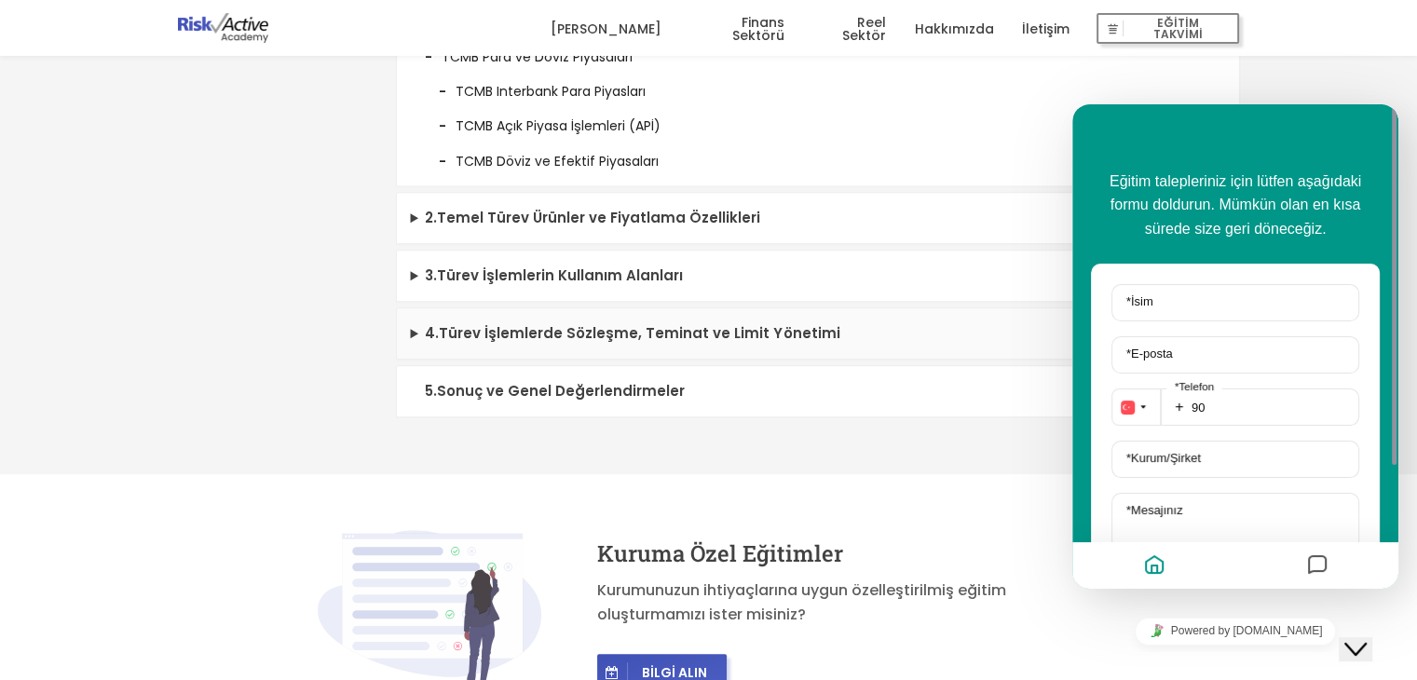
click at [661, 338] on summary "4 . Türev İşlemlerde Sözleşme, Teminat ve Limit Yönetimi" at bounding box center [818, 333] width 842 height 51
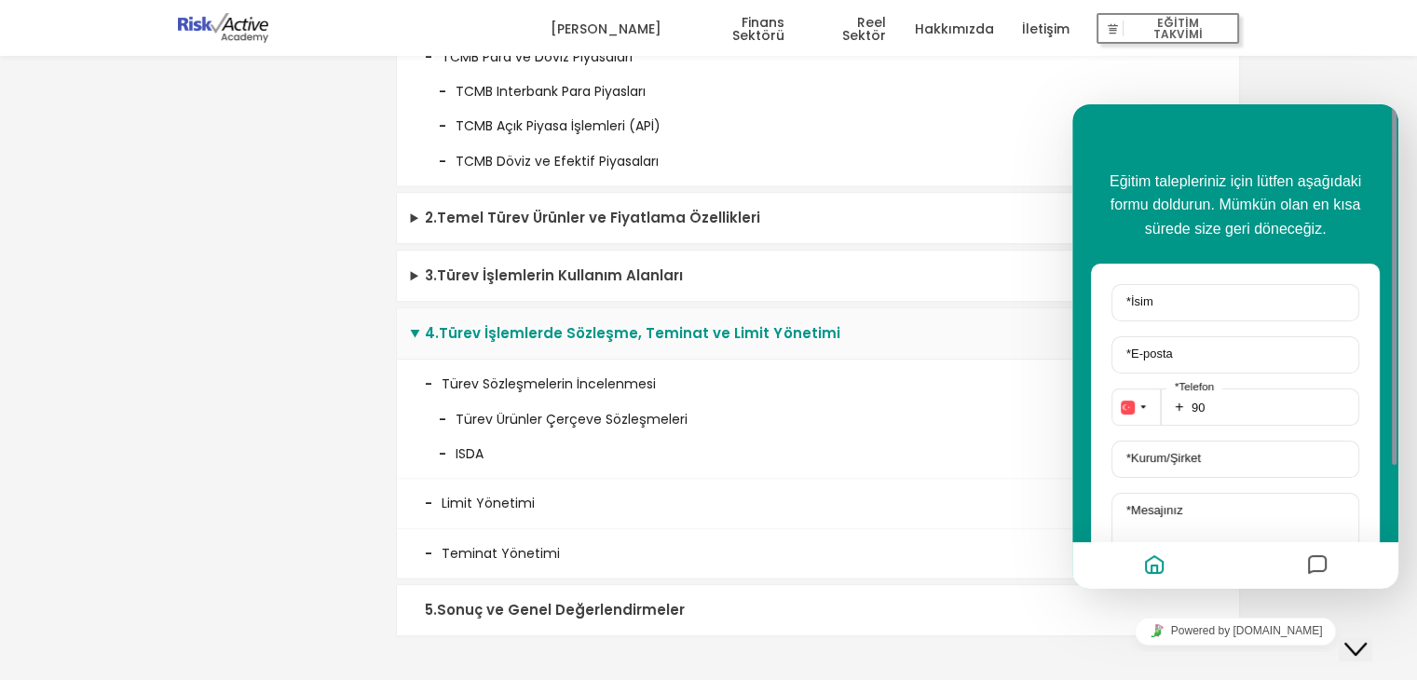
click at [661, 338] on summary "4 . Türev İşlemlerde Sözleşme, Teminat ve Limit Yönetimi" at bounding box center [818, 333] width 842 height 51
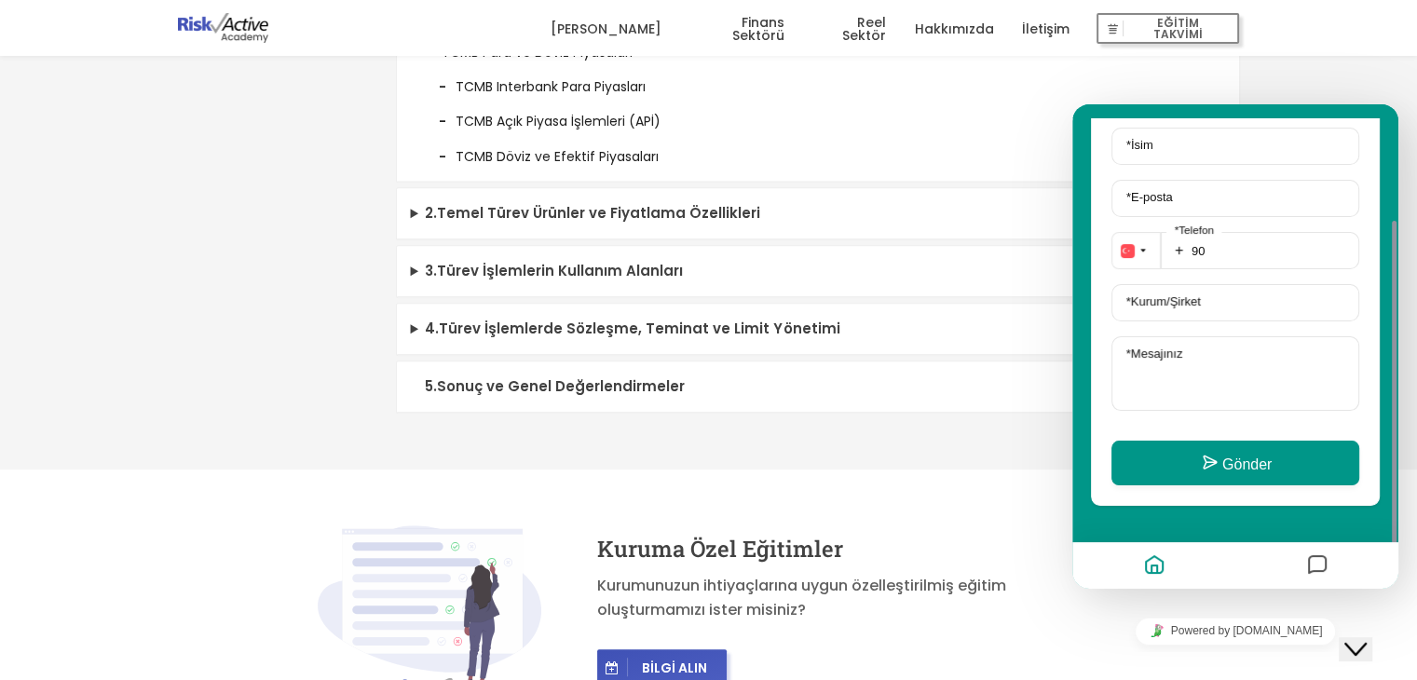
scroll to position [0, 0]
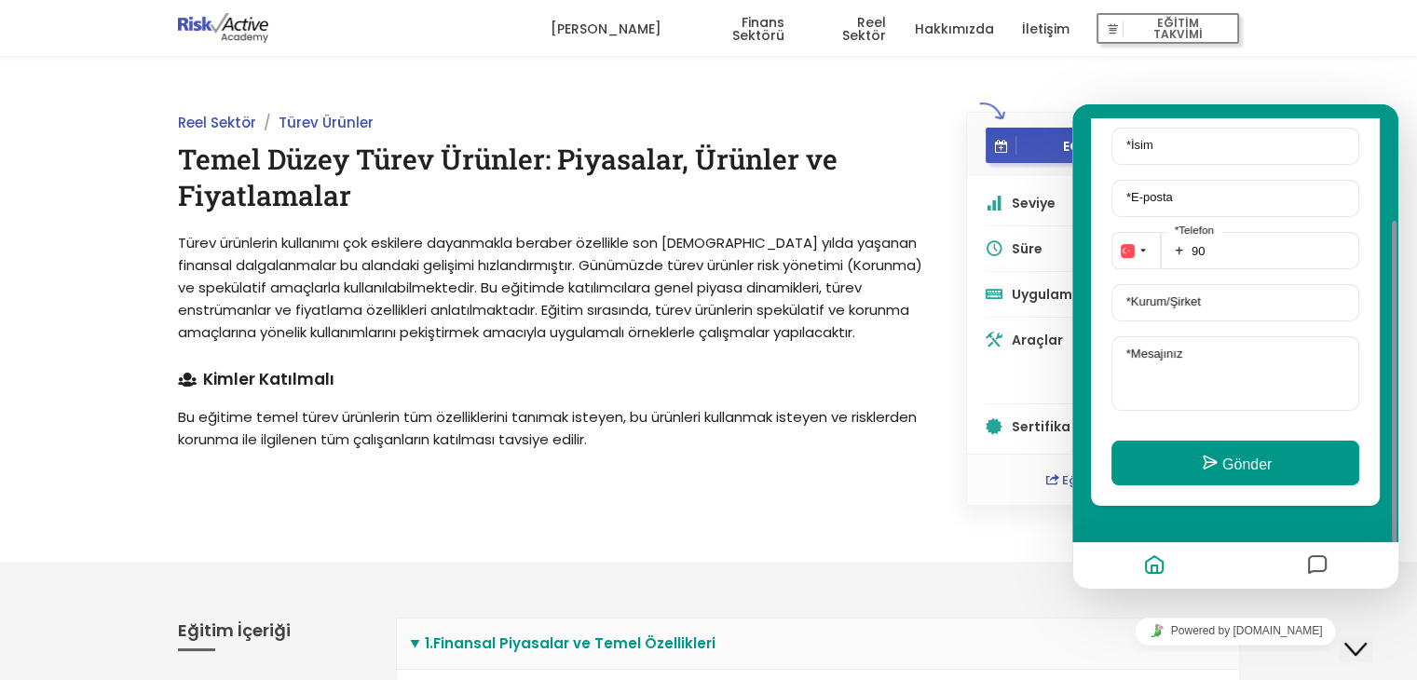
click at [820, 131] on ul "Reel Sektör [PERSON_NAME]" at bounding box center [551, 123] width 746 height 22
